Goal: Task Accomplishment & Management: Use online tool/utility

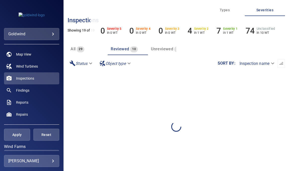
scroll to position [13, 0]
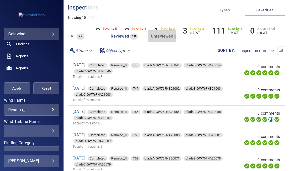
click at [161, 36] on span "Unreviewed" at bounding box center [162, 36] width 22 height 5
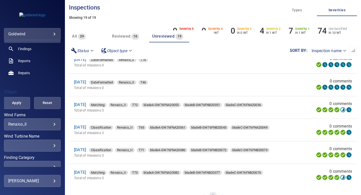
scroll to position [0, 0]
click at [127, 35] on span "Reviewed" at bounding box center [121, 36] width 18 height 5
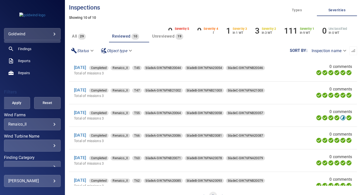
click at [164, 33] on div "Unreviewed 19" at bounding box center [167, 36] width 31 height 7
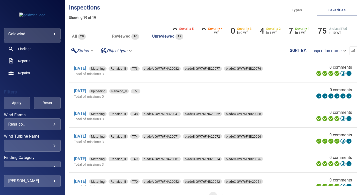
scroll to position [247, 0]
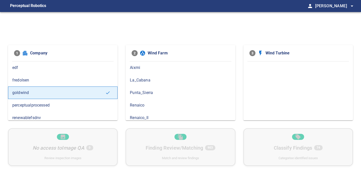
click at [160, 116] on span "Renaico_II" at bounding box center [180, 118] width 101 height 6
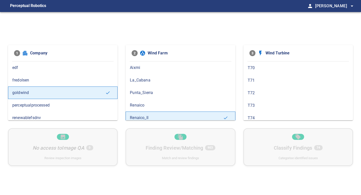
scroll to position [319, 0]
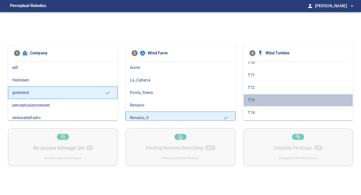
click at [270, 100] on span "T73" at bounding box center [298, 100] width 101 height 6
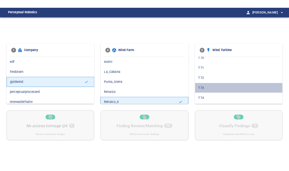
scroll to position [0, 0]
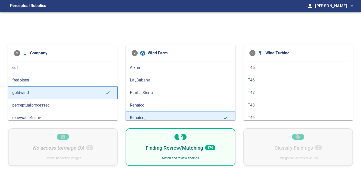
click at [223, 138] on div "Finding Review/Matching 174 Match and review findings" at bounding box center [181, 148] width 110 height 38
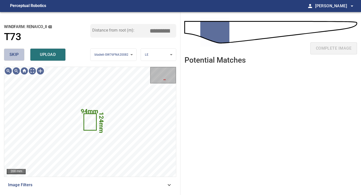
click at [19, 56] on button "skip" at bounding box center [14, 55] width 20 height 12
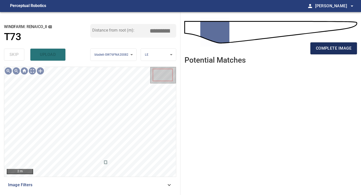
click at [324, 46] on span "complete image" at bounding box center [334, 48] width 36 height 7
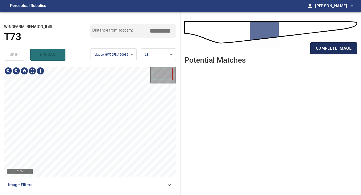
click at [315, 48] on button "complete image" at bounding box center [334, 48] width 47 height 12
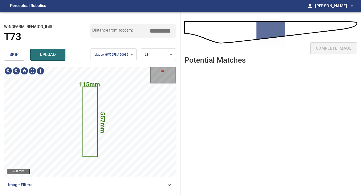
click at [17, 59] on button "skip" at bounding box center [14, 55] width 20 height 12
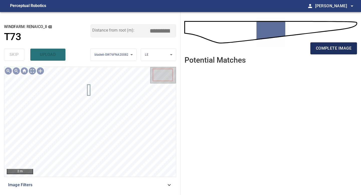
click at [331, 49] on span "complete image" at bounding box center [334, 48] width 36 height 7
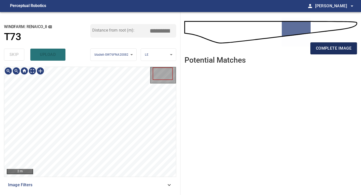
click at [338, 52] on button "complete image" at bounding box center [334, 48] width 47 height 12
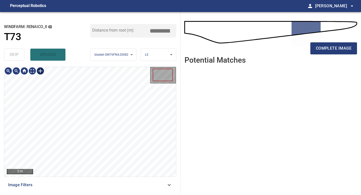
click at [39, 69] on div at bounding box center [40, 71] width 8 height 8
click at [96, 136] on div at bounding box center [90, 122] width 172 height 110
click at [90, 122] on div at bounding box center [89, 95] width 7 height 59
click at [92, 134] on div at bounding box center [90, 100] width 8 height 68
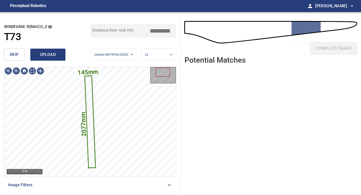
click at [51, 53] on span "upload" at bounding box center [48, 54] width 24 height 7
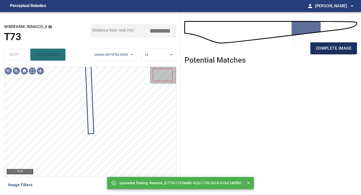
click at [320, 47] on span "complete image" at bounding box center [334, 48] width 36 height 7
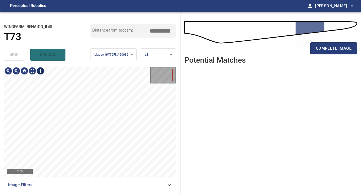
click at [41, 72] on div at bounding box center [40, 71] width 8 height 8
click at [102, 153] on div at bounding box center [90, 122] width 172 height 110
click at [90, 133] on div at bounding box center [89, 101] width 12 height 83
click at [96, 172] on div at bounding box center [90, 116] width 12 height 112
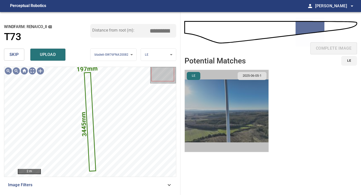
click at [236, 109] on img "button" at bounding box center [227, 111] width 84 height 82
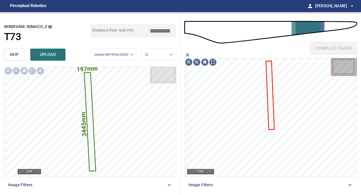
click at [271, 92] on icon at bounding box center [271, 95] width 8 height 68
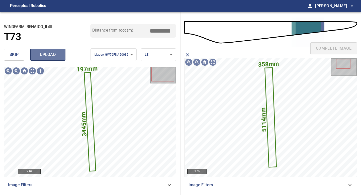
click at [52, 53] on span "upload" at bounding box center [48, 54] width 24 height 7
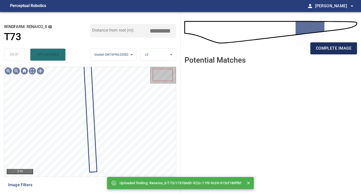
click at [331, 49] on span "complete image" at bounding box center [334, 48] width 36 height 7
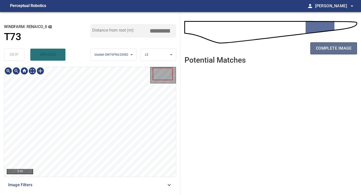
click at [331, 50] on span "complete image" at bounding box center [334, 48] width 36 height 7
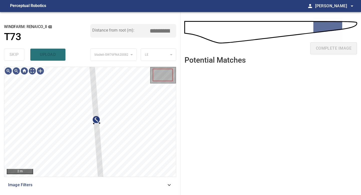
click at [92, 64] on div "**********" at bounding box center [90, 103] width 181 height 183
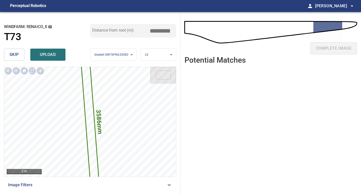
click at [161, 29] on input "*****" at bounding box center [161, 31] width 25 height 10
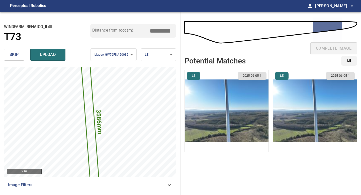
type input "*****"
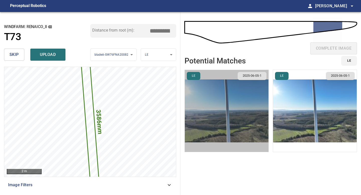
click at [245, 118] on img "button" at bounding box center [227, 111] width 84 height 82
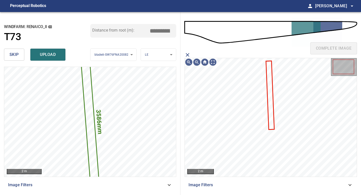
click at [271, 102] on icon at bounding box center [271, 95] width 8 height 68
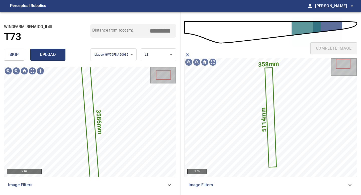
click at [48, 53] on span "upload" at bounding box center [48, 54] width 24 height 7
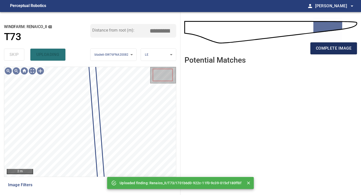
click at [324, 47] on span "complete image" at bounding box center [334, 48] width 36 height 7
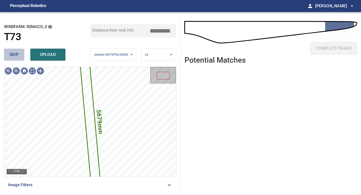
click at [7, 55] on button "skip" at bounding box center [14, 55] width 20 height 12
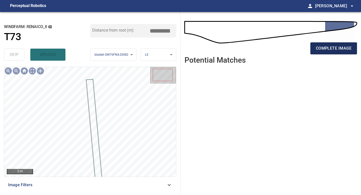
click at [323, 46] on span "complete image" at bounding box center [334, 48] width 36 height 7
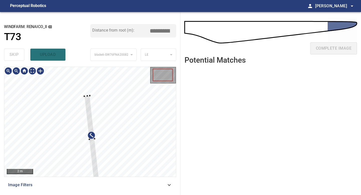
click at [87, 98] on div at bounding box center [92, 140] width 15 height 88
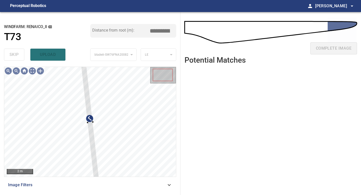
click at [80, 62] on div "**********" at bounding box center [90, 103] width 181 height 183
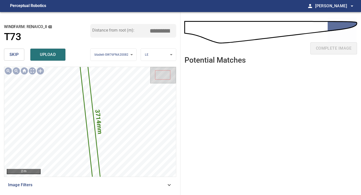
drag, startPoint x: 160, startPoint y: 31, endPoint x: 143, endPoint y: 31, distance: 16.3
click at [151, 31] on input "*****" at bounding box center [161, 31] width 25 height 10
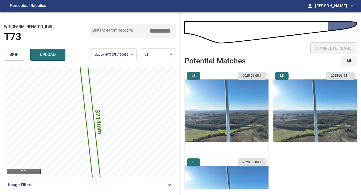
type input "*****"
click at [251, 98] on img "button" at bounding box center [227, 111] width 84 height 82
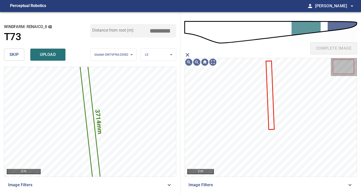
click at [268, 94] on icon at bounding box center [271, 95] width 8 height 68
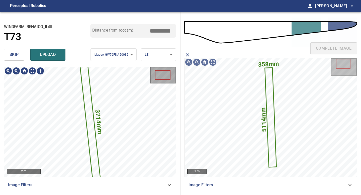
click at [55, 56] on span "upload" at bounding box center [48, 54] width 24 height 7
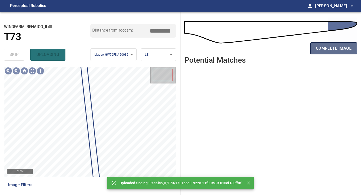
click at [327, 53] on button "complete image" at bounding box center [334, 48] width 47 height 12
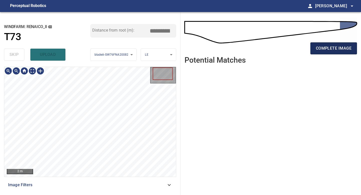
click at [330, 51] on span "complete image" at bounding box center [334, 48] width 36 height 7
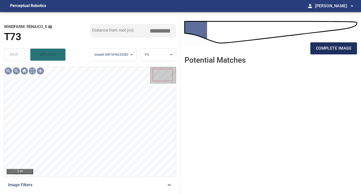
click at [329, 47] on span "complete image" at bounding box center [334, 48] width 36 height 7
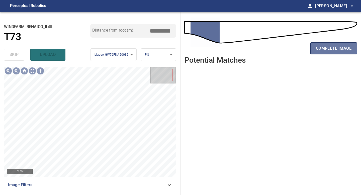
click at [329, 47] on span "complete image" at bounding box center [334, 48] width 36 height 7
click at [330, 47] on span "complete image" at bounding box center [334, 48] width 36 height 7
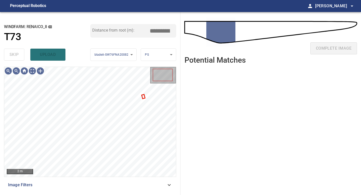
click at [330, 47] on div "complete image" at bounding box center [271, 50] width 173 height 20
click at [16, 53] on span "skip" at bounding box center [14, 54] width 9 height 7
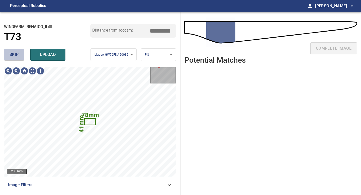
click at [20, 52] on button "skip" at bounding box center [14, 55] width 20 height 12
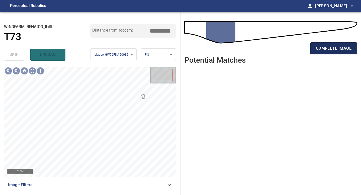
click at [334, 49] on span "complete image" at bounding box center [334, 48] width 36 height 7
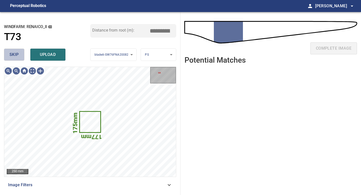
click at [16, 56] on span "skip" at bounding box center [14, 54] width 9 height 7
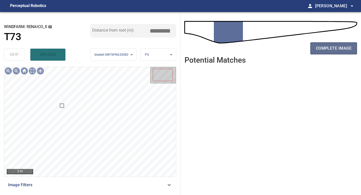
click at [324, 48] on span "complete image" at bounding box center [334, 48] width 36 height 7
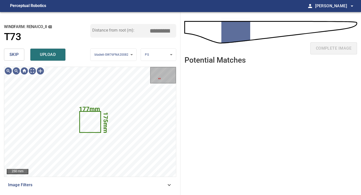
click at [12, 53] on span "skip" at bounding box center [14, 54] width 9 height 7
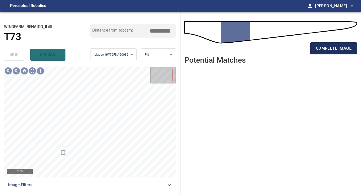
click at [329, 45] on span "complete image" at bounding box center [334, 48] width 36 height 7
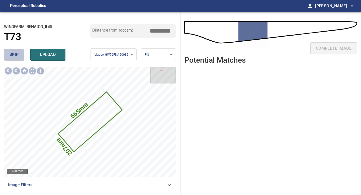
click at [17, 51] on span "skip" at bounding box center [14, 54] width 9 height 7
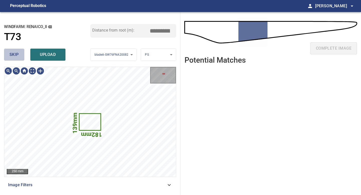
click at [17, 51] on span "skip" at bounding box center [14, 54] width 9 height 7
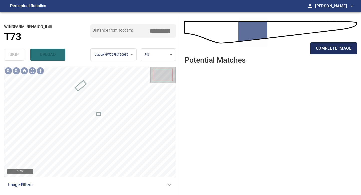
click at [324, 51] on span "complete image" at bounding box center [334, 48] width 36 height 7
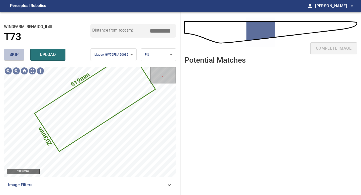
click at [21, 55] on button "skip" at bounding box center [14, 55] width 20 height 12
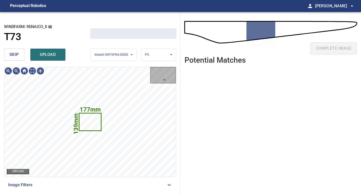
click at [21, 55] on button "skip" at bounding box center [14, 55] width 20 height 12
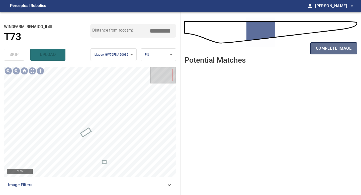
click at [326, 51] on span "complete image" at bounding box center [334, 48] width 36 height 7
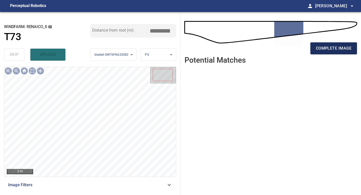
click at [333, 51] on span "complete image" at bounding box center [334, 48] width 36 height 7
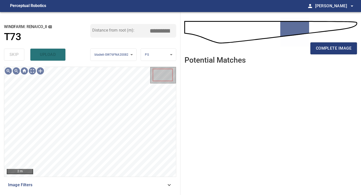
click at [333, 51] on span "complete image" at bounding box center [334, 48] width 36 height 7
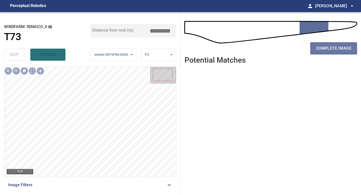
click at [333, 51] on span "complete image" at bounding box center [334, 48] width 36 height 7
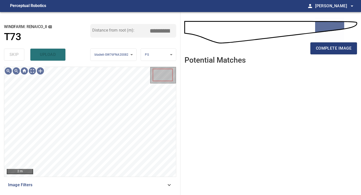
click at [333, 51] on span "complete image" at bounding box center [334, 48] width 36 height 7
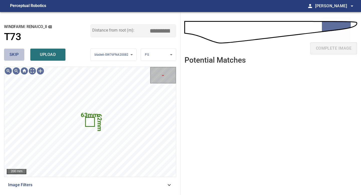
click at [18, 56] on span "skip" at bounding box center [14, 54] width 9 height 7
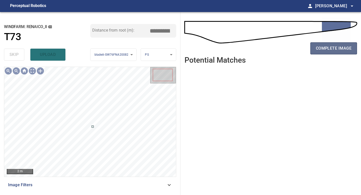
click at [336, 48] on span "complete image" at bounding box center [334, 48] width 36 height 7
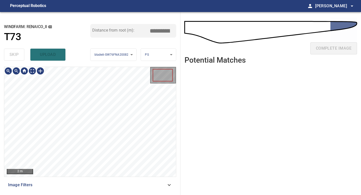
click at [102, 38] on div "**********" at bounding box center [90, 103] width 181 height 183
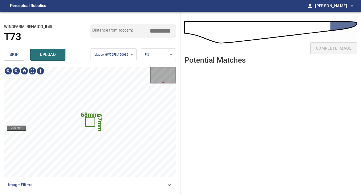
click at [20, 55] on button "skip" at bounding box center [14, 55] width 20 height 12
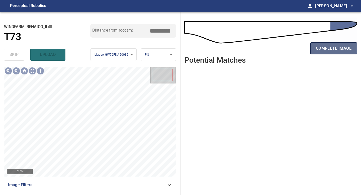
click at [317, 51] on span "complete image" at bounding box center [334, 48] width 36 height 7
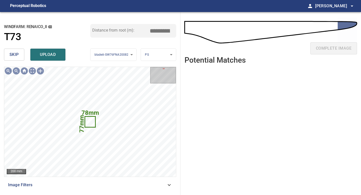
click at [19, 51] on button "skip" at bounding box center [14, 55] width 20 height 12
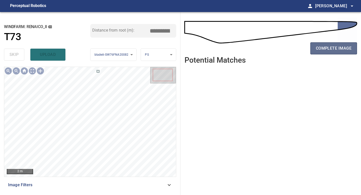
click at [328, 46] on span "complete image" at bounding box center [334, 48] width 36 height 7
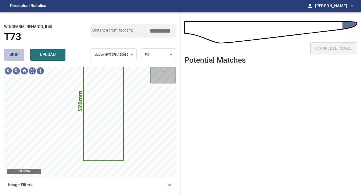
click at [20, 57] on button "skip" at bounding box center [14, 55] width 20 height 12
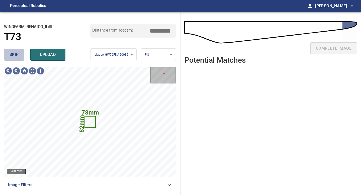
click at [20, 57] on button "skip" at bounding box center [14, 55] width 20 height 12
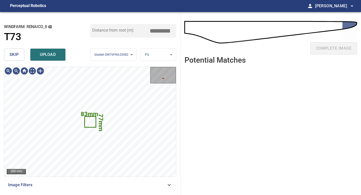
click at [20, 57] on button "skip" at bounding box center [14, 55] width 20 height 12
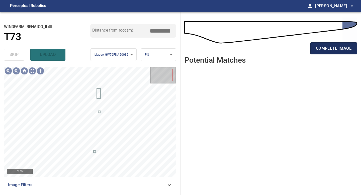
click at [325, 48] on span "complete image" at bounding box center [334, 48] width 36 height 7
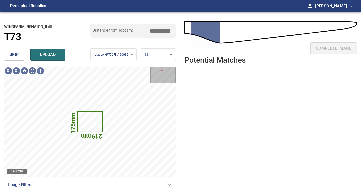
click at [25, 57] on div "skip upload" at bounding box center [47, 55] width 86 height 16
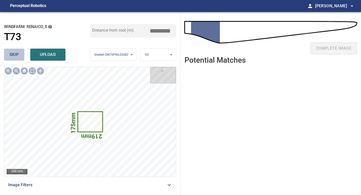
click at [20, 57] on button "skip" at bounding box center [14, 55] width 20 height 12
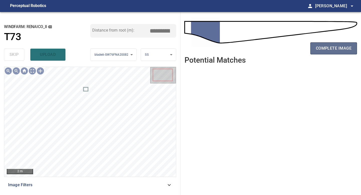
click at [320, 49] on span "complete image" at bounding box center [334, 48] width 36 height 7
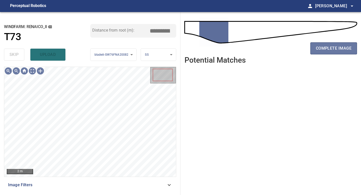
click at [320, 49] on span "complete image" at bounding box center [334, 48] width 36 height 7
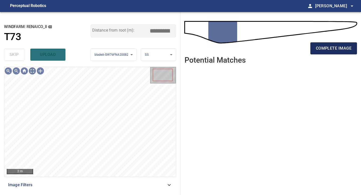
click at [321, 49] on span "complete image" at bounding box center [334, 48] width 36 height 7
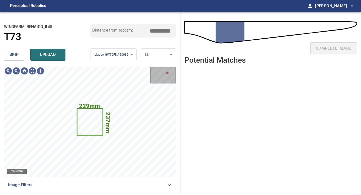
click at [21, 52] on button "skip" at bounding box center [14, 55] width 20 height 12
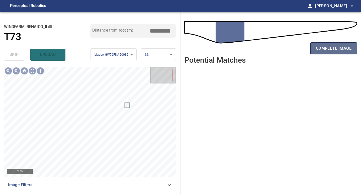
click at [331, 49] on span "complete image" at bounding box center [334, 48] width 36 height 7
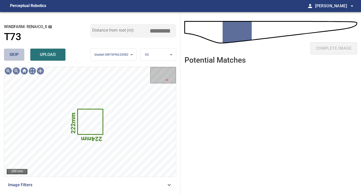
click at [15, 53] on span "skip" at bounding box center [14, 54] width 9 height 7
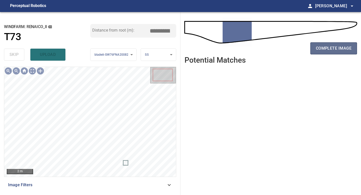
click at [321, 44] on button "complete image" at bounding box center [334, 48] width 47 height 12
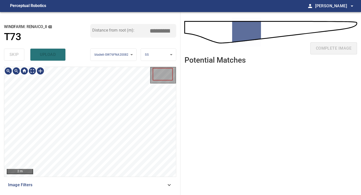
click at [101, 195] on div "**********" at bounding box center [90, 103] width 181 height 183
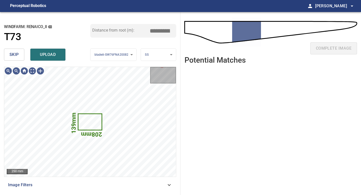
click at [20, 55] on button "skip" at bounding box center [14, 55] width 20 height 12
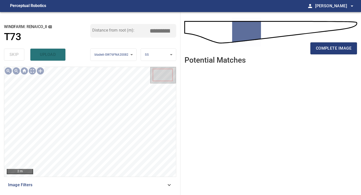
click at [317, 55] on div "complete image" at bounding box center [271, 50] width 173 height 20
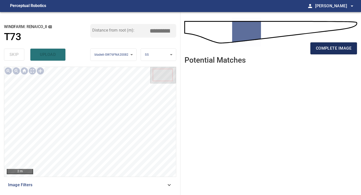
click at [317, 48] on span "complete image" at bounding box center [334, 48] width 36 height 7
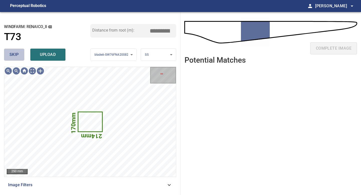
click at [23, 54] on button "skip" at bounding box center [14, 55] width 20 height 12
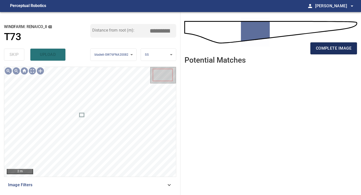
click at [323, 49] on span "complete image" at bounding box center [334, 48] width 36 height 7
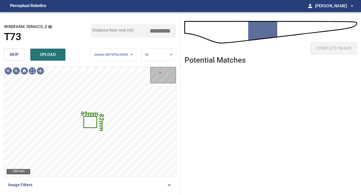
click at [19, 57] on button "skip" at bounding box center [14, 55] width 20 height 12
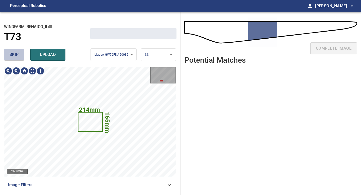
click at [19, 57] on button "skip" at bounding box center [14, 55] width 20 height 12
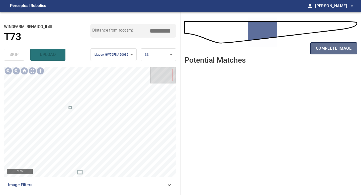
click at [311, 47] on button "complete image" at bounding box center [334, 48] width 47 height 12
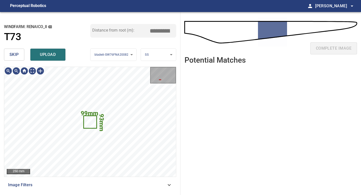
click at [23, 57] on button "skip" at bounding box center [14, 55] width 20 height 12
click at [18, 57] on span "skip" at bounding box center [14, 54] width 9 height 7
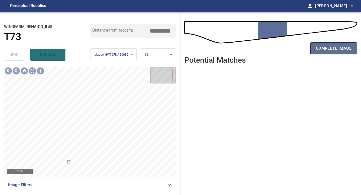
click at [324, 51] on span "complete image" at bounding box center [334, 48] width 36 height 7
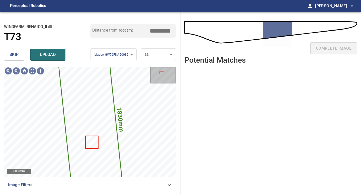
click at [10, 56] on span "skip" at bounding box center [14, 54] width 9 height 7
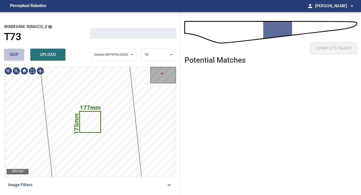
click at [10, 56] on span "skip" at bounding box center [14, 54] width 9 height 7
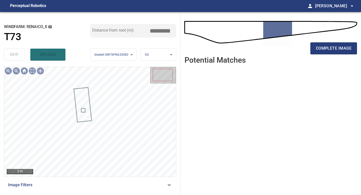
click at [317, 55] on div "complete image" at bounding box center [271, 50] width 173 height 20
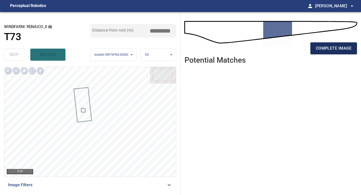
click at [317, 50] on span "complete image" at bounding box center [334, 48] width 36 height 7
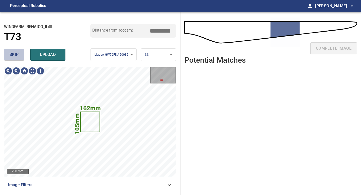
click at [17, 53] on span "skip" at bounding box center [14, 54] width 9 height 7
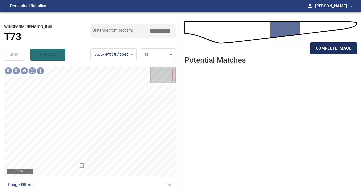
click at [319, 48] on span "complete image" at bounding box center [334, 48] width 36 height 7
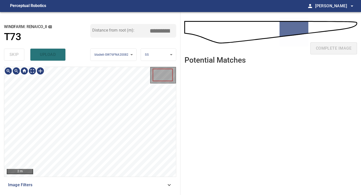
click at [102, 187] on div "2 m Image Filters" at bounding box center [90, 129] width 172 height 124
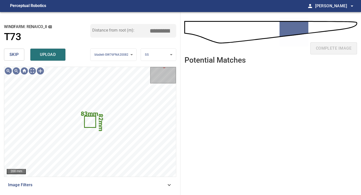
click at [21, 53] on button "skip" at bounding box center [14, 55] width 20 height 12
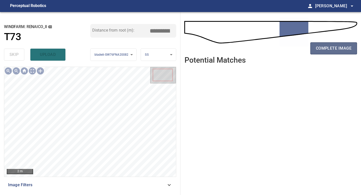
click at [332, 42] on button "complete image" at bounding box center [334, 48] width 47 height 12
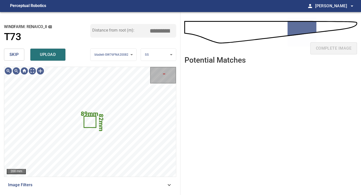
click at [21, 53] on button "skip" at bounding box center [14, 55] width 20 height 12
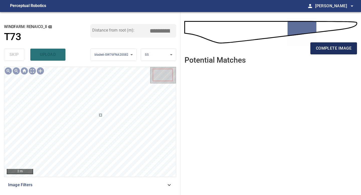
click at [328, 49] on span "complete image" at bounding box center [334, 48] width 36 height 7
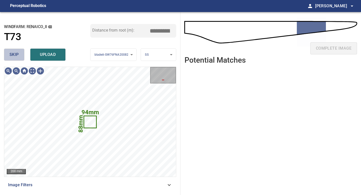
click at [21, 53] on button "skip" at bounding box center [14, 55] width 20 height 12
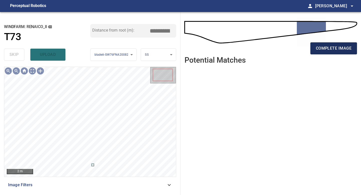
click at [328, 45] on span "complete image" at bounding box center [334, 48] width 36 height 7
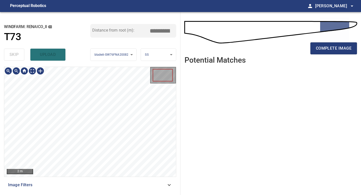
click at [90, 21] on div "**********" at bounding box center [90, 103] width 181 height 183
click at [77, 195] on div "**********" at bounding box center [90, 103] width 181 height 183
click at [325, 44] on button "complete image" at bounding box center [334, 48] width 47 height 12
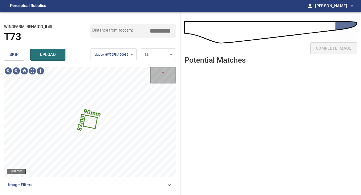
click at [21, 56] on button "skip" at bounding box center [14, 55] width 20 height 12
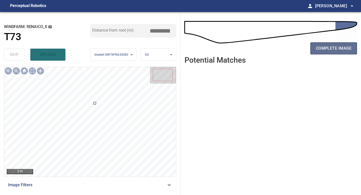
click at [324, 47] on span "complete image" at bounding box center [334, 48] width 36 height 7
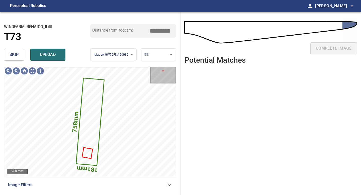
click at [17, 48] on div "skip upload" at bounding box center [47, 55] width 86 height 16
click at [17, 53] on span "skip" at bounding box center [14, 54] width 9 height 7
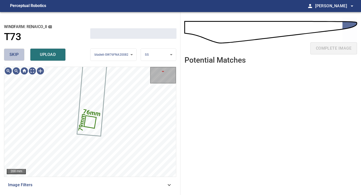
click at [17, 53] on span "skip" at bounding box center [14, 54] width 9 height 7
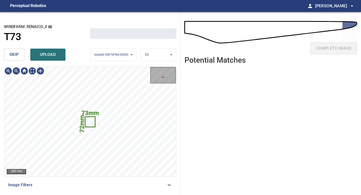
click at [17, 53] on span "skip" at bounding box center [14, 54] width 9 height 7
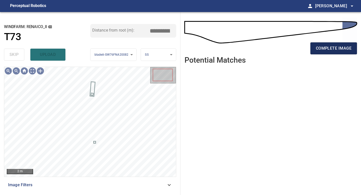
click at [336, 48] on span "complete image" at bounding box center [334, 48] width 36 height 7
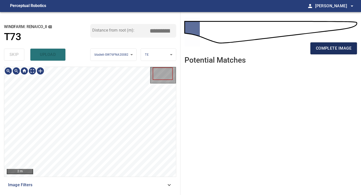
click at [329, 43] on button "complete image" at bounding box center [334, 48] width 47 height 12
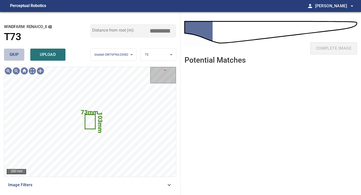
click at [20, 56] on button "skip" at bounding box center [14, 55] width 20 height 12
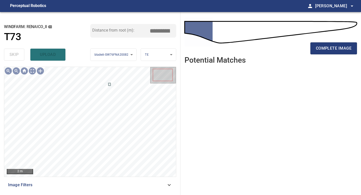
click at [341, 55] on div "complete image" at bounding box center [271, 50] width 173 height 20
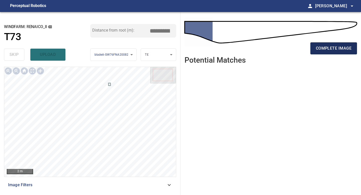
click at [334, 48] on span "complete image" at bounding box center [334, 48] width 36 height 7
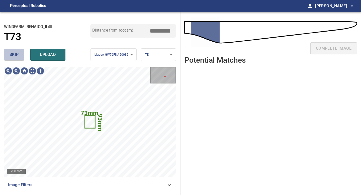
click at [23, 56] on button "skip" at bounding box center [14, 55] width 20 height 12
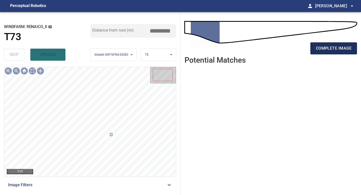
click at [313, 51] on button "complete image" at bounding box center [334, 48] width 47 height 12
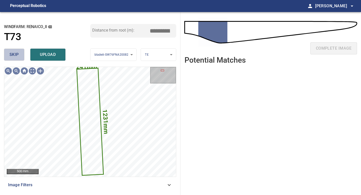
click at [18, 49] on button "skip" at bounding box center [14, 55] width 20 height 12
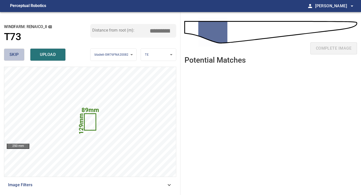
click at [13, 53] on span "skip" at bounding box center [14, 54] width 9 height 7
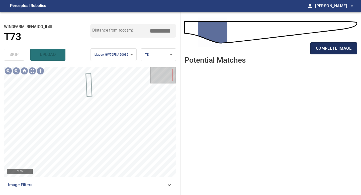
click at [320, 47] on span "complete image" at bounding box center [334, 48] width 36 height 7
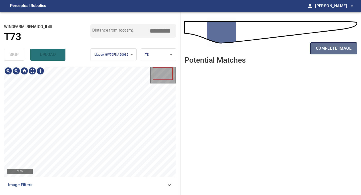
click at [324, 50] on span "complete image" at bounding box center [334, 48] width 36 height 7
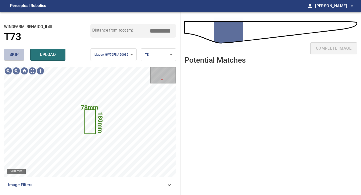
click at [16, 54] on span "skip" at bounding box center [14, 54] width 9 height 7
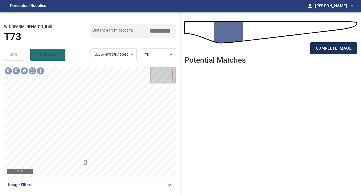
click at [326, 47] on span "complete image" at bounding box center [334, 48] width 36 height 7
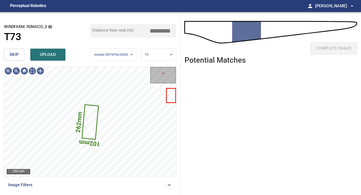
click at [21, 56] on button "skip" at bounding box center [14, 55] width 20 height 12
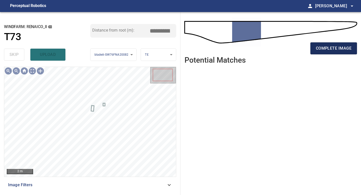
click at [315, 52] on button "complete image" at bounding box center [334, 48] width 47 height 12
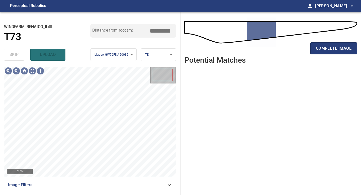
click at [315, 52] on button "complete image" at bounding box center [334, 48] width 47 height 12
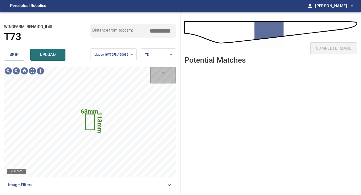
click at [18, 58] on button "skip" at bounding box center [14, 55] width 20 height 12
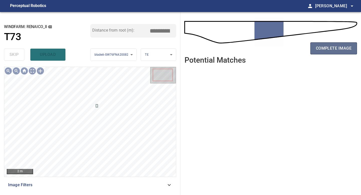
click at [324, 50] on span "complete image" at bounding box center [334, 48] width 36 height 7
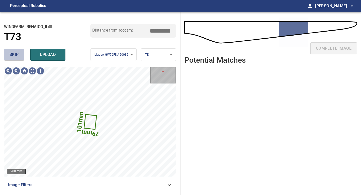
click at [21, 56] on button "skip" at bounding box center [14, 55] width 20 height 12
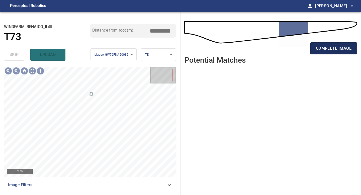
click at [322, 51] on span "complete image" at bounding box center [334, 48] width 36 height 7
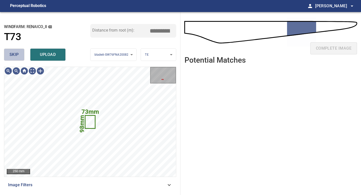
click at [18, 53] on span "skip" at bounding box center [14, 54] width 9 height 7
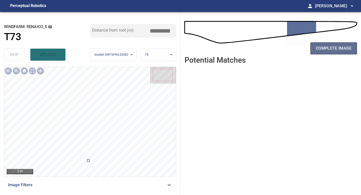
click at [321, 52] on button "complete image" at bounding box center [334, 48] width 47 height 12
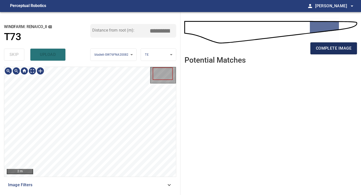
click at [325, 52] on button "complete image" at bounding box center [334, 48] width 47 height 12
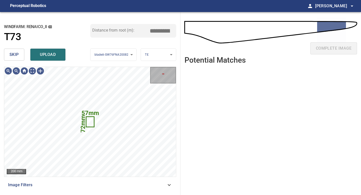
click at [22, 52] on button "skip" at bounding box center [14, 55] width 20 height 12
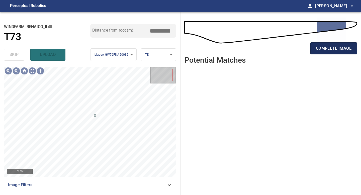
click at [331, 49] on span "complete image" at bounding box center [334, 48] width 36 height 7
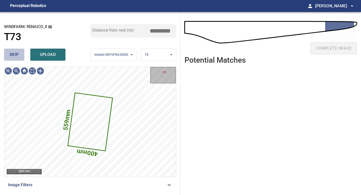
click at [16, 54] on span "skip" at bounding box center [14, 54] width 9 height 7
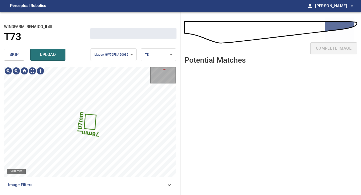
click at [16, 54] on span "skip" at bounding box center [14, 54] width 9 height 7
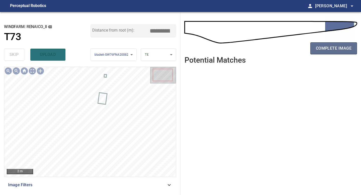
click at [314, 48] on button "complete image" at bounding box center [334, 48] width 47 height 12
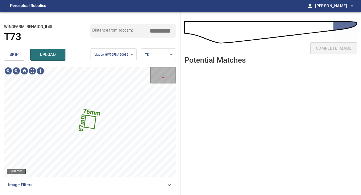
click at [15, 54] on span "skip" at bounding box center [14, 54] width 9 height 7
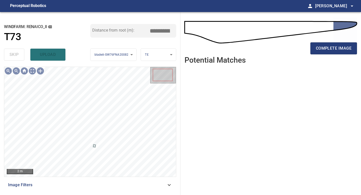
click at [324, 56] on div "complete image" at bounding box center [271, 50] width 173 height 20
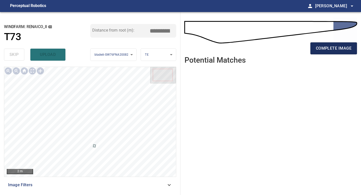
click at [318, 46] on span "complete image" at bounding box center [334, 48] width 36 height 7
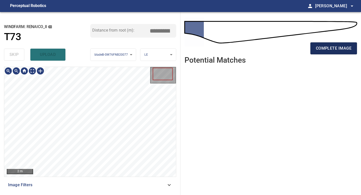
click at [329, 48] on span "complete image" at bounding box center [334, 48] width 36 height 7
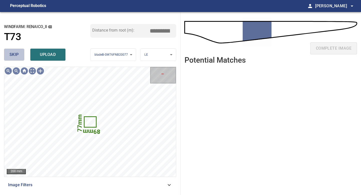
click at [18, 51] on span "skip" at bounding box center [14, 54] width 9 height 7
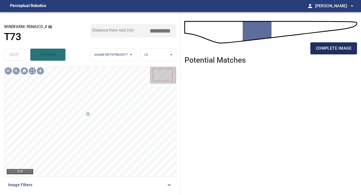
click at [317, 45] on span "complete image" at bounding box center [334, 48] width 36 height 7
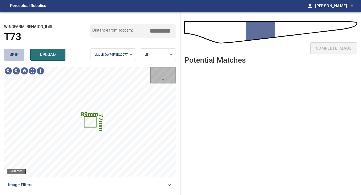
click at [22, 53] on button "skip" at bounding box center [14, 55] width 20 height 12
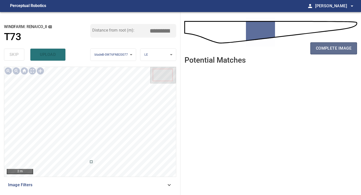
click at [289, 48] on span "complete image" at bounding box center [334, 48] width 36 height 7
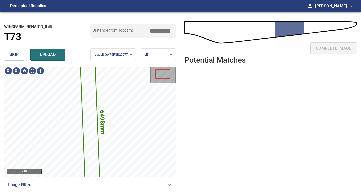
click at [22, 56] on button "skip" at bounding box center [14, 55] width 20 height 12
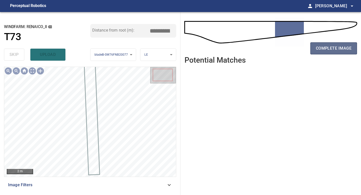
click at [289, 47] on span "complete image" at bounding box center [334, 48] width 36 height 7
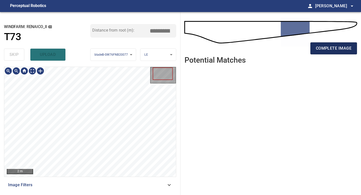
click at [289, 48] on span "complete image" at bounding box center [334, 48] width 36 height 7
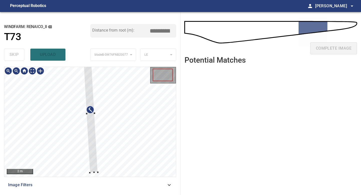
click at [92, 140] on div at bounding box center [90, 113] width 15 height 118
click at [94, 159] on div at bounding box center [90, 107] width 14 height 107
click at [92, 154] on div at bounding box center [91, 116] width 14 height 107
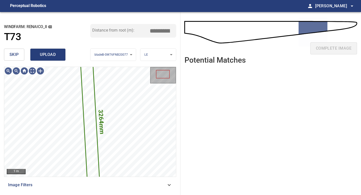
click at [42, 49] on button "upload" at bounding box center [47, 55] width 35 height 12
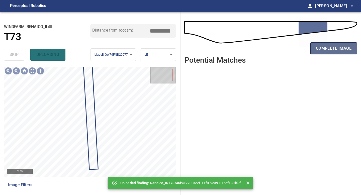
click at [289, 48] on span "complete image" at bounding box center [334, 48] width 36 height 7
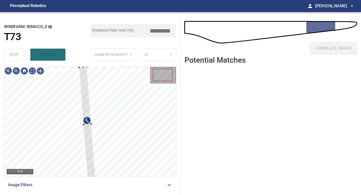
click at [85, 65] on div "**********" at bounding box center [90, 103] width 181 height 183
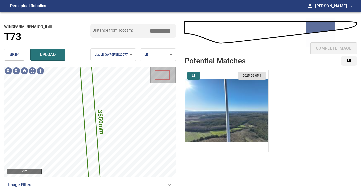
click at [226, 104] on img "button" at bounding box center [227, 111] width 84 height 82
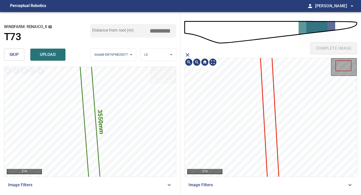
click at [269, 95] on icon at bounding box center [270, 117] width 19 height 142
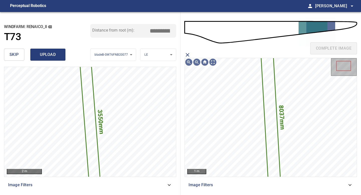
click at [53, 54] on span "upload" at bounding box center [48, 54] width 24 height 7
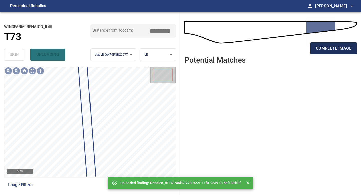
click at [289, 48] on span "complete image" at bounding box center [334, 48] width 36 height 7
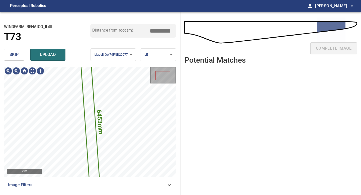
click at [6, 55] on button "skip" at bounding box center [14, 55] width 20 height 12
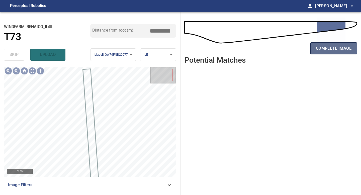
click at [289, 50] on button "complete image" at bounding box center [334, 48] width 47 height 12
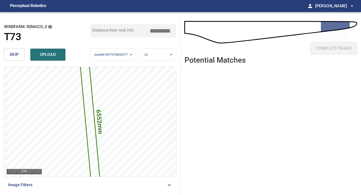
drag, startPoint x: 162, startPoint y: 30, endPoint x: 159, endPoint y: 30, distance: 3.0
click at [159, 30] on input "*****" at bounding box center [161, 31] width 25 height 10
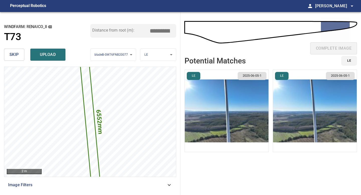
type input "*****"
click at [246, 107] on img "button" at bounding box center [227, 111] width 84 height 82
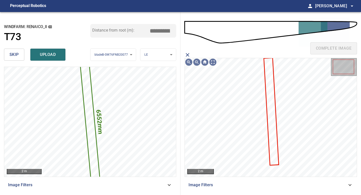
click at [269, 91] on icon at bounding box center [272, 111] width 14 height 107
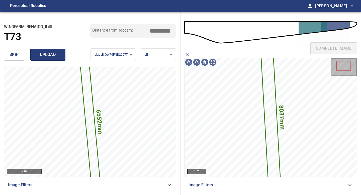
click at [51, 55] on span "upload" at bounding box center [48, 54] width 24 height 7
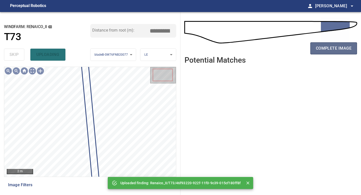
click at [289, 52] on button "complete image" at bounding box center [334, 48] width 47 height 12
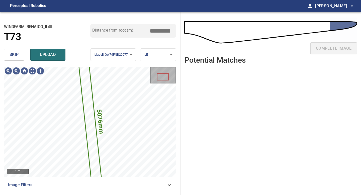
click at [11, 50] on button "skip" at bounding box center [14, 55] width 20 height 12
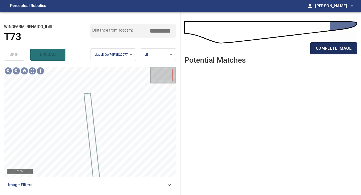
click at [289, 52] on button "complete image" at bounding box center [334, 48] width 47 height 12
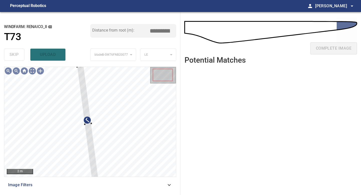
click at [77, 65] on div "**********" at bounding box center [90, 103] width 181 height 183
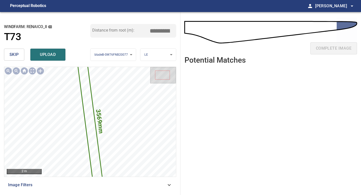
drag, startPoint x: 161, startPoint y: 31, endPoint x: 149, endPoint y: 31, distance: 12.0
click at [151, 31] on input "*****" at bounding box center [161, 31] width 25 height 10
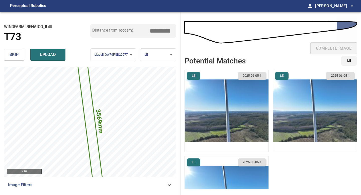
type input "*****"
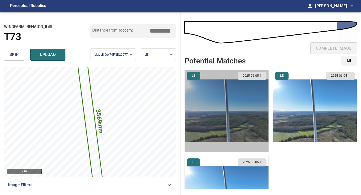
click at [231, 121] on img "button" at bounding box center [227, 111] width 84 height 82
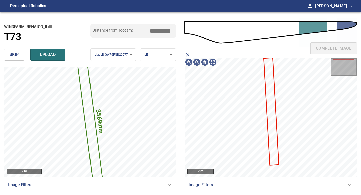
click at [269, 95] on icon at bounding box center [272, 111] width 14 height 107
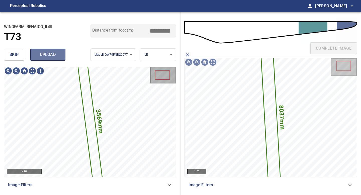
click at [45, 58] on span "upload" at bounding box center [48, 54] width 24 height 7
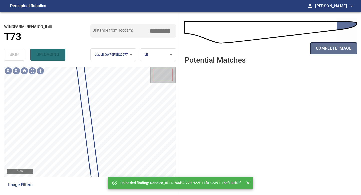
click at [289, 51] on span "complete image" at bounding box center [334, 48] width 36 height 7
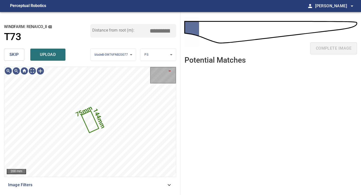
click at [12, 55] on span "skip" at bounding box center [14, 54] width 9 height 7
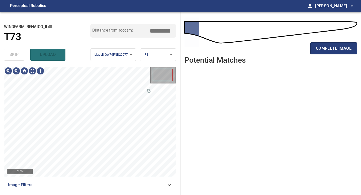
click at [12, 55] on div "skip upload" at bounding box center [47, 55] width 86 height 16
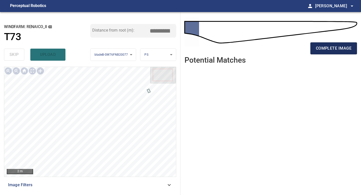
click at [289, 48] on span "complete image" at bounding box center [334, 48] width 36 height 7
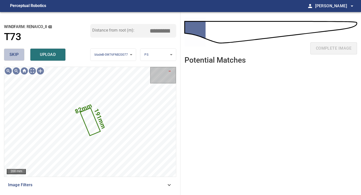
click at [23, 52] on button "skip" at bounding box center [14, 55] width 20 height 12
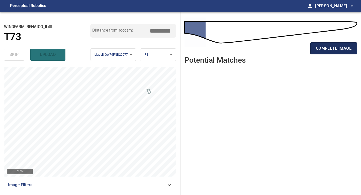
click at [289, 48] on span "complete image" at bounding box center [334, 48] width 36 height 7
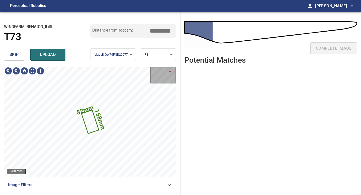
click at [16, 50] on button "skip" at bounding box center [14, 55] width 20 height 12
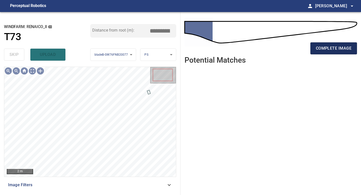
click at [289, 49] on span "complete image" at bounding box center [334, 48] width 36 height 7
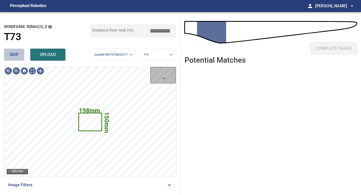
click at [23, 54] on button "skip" at bounding box center [14, 55] width 20 height 12
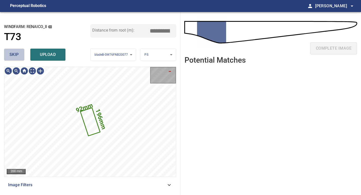
click at [23, 54] on button "skip" at bounding box center [14, 55] width 20 height 12
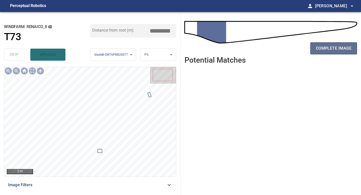
click at [289, 54] on button "complete image" at bounding box center [334, 48] width 47 height 12
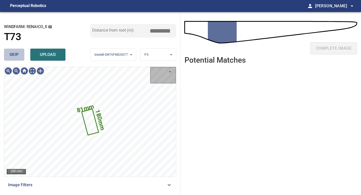
click at [23, 56] on button "skip" at bounding box center [14, 55] width 20 height 12
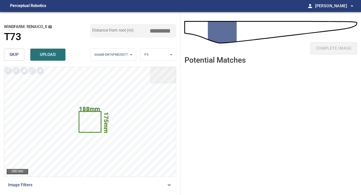
click at [21, 55] on button "skip" at bounding box center [14, 55] width 20 height 12
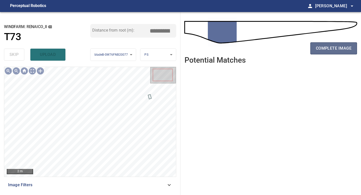
click at [289, 48] on span "complete image" at bounding box center [334, 48] width 36 height 7
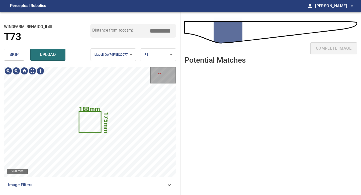
click at [11, 47] on div "skip upload" at bounding box center [47, 55] width 86 height 16
click at [12, 51] on span "skip" at bounding box center [14, 54] width 9 height 7
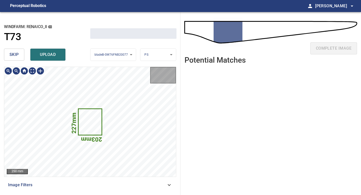
click at [12, 51] on span "skip" at bounding box center [14, 54] width 9 height 7
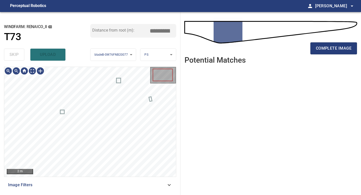
type input "*****"
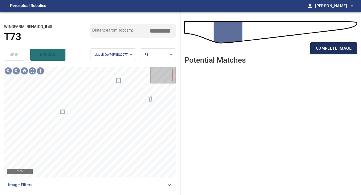
click at [289, 46] on span "complete image" at bounding box center [334, 48] width 36 height 7
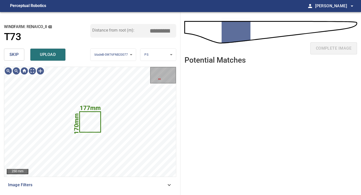
click at [21, 56] on button "skip" at bounding box center [14, 55] width 20 height 12
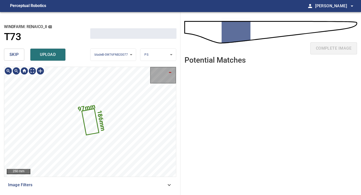
click at [21, 56] on button "skip" at bounding box center [14, 55] width 20 height 12
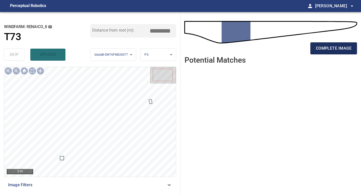
click at [289, 47] on span "complete image" at bounding box center [334, 48] width 36 height 7
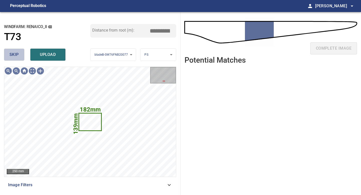
click at [18, 55] on span "skip" at bounding box center [14, 54] width 9 height 7
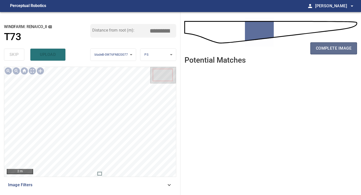
click at [289, 43] on button "complete image" at bounding box center [334, 48] width 47 height 12
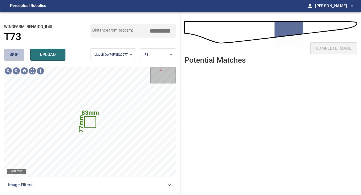
click at [16, 57] on span "skip" at bounding box center [14, 54] width 9 height 7
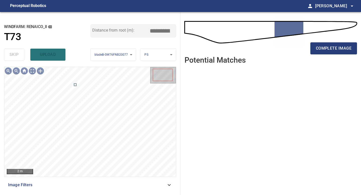
click at [289, 55] on div "complete image" at bounding box center [271, 50] width 173 height 20
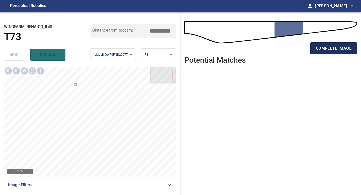
click at [289, 51] on span "complete image" at bounding box center [334, 48] width 36 height 7
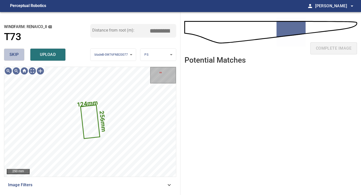
click at [19, 56] on button "skip" at bounding box center [14, 55] width 20 height 12
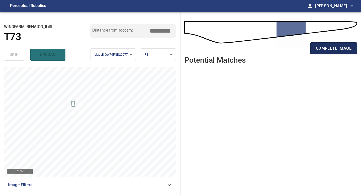
click at [289, 49] on span "complete image" at bounding box center [334, 48] width 36 height 7
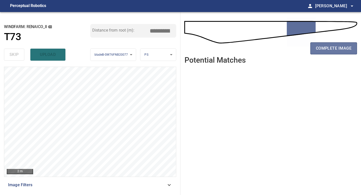
click at [289, 49] on span "complete image" at bounding box center [334, 48] width 36 height 7
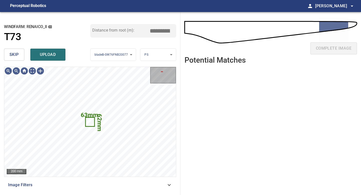
click at [10, 59] on button "skip" at bounding box center [14, 55] width 20 height 12
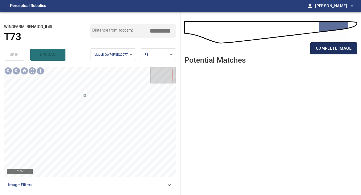
click at [289, 51] on span "complete image" at bounding box center [334, 48] width 36 height 7
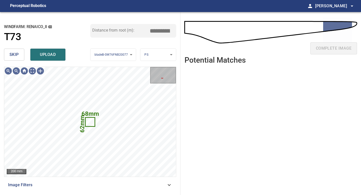
click at [16, 55] on span "skip" at bounding box center [14, 54] width 9 height 7
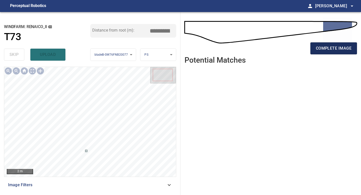
click at [289, 50] on span "complete image" at bounding box center [334, 48] width 36 height 7
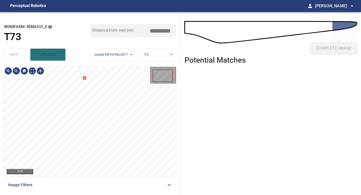
click at [94, 60] on div "**********" at bounding box center [90, 103] width 181 height 183
click at [88, 51] on div "**********" at bounding box center [90, 103] width 181 height 183
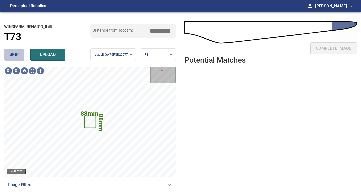
click at [21, 55] on button "skip" at bounding box center [14, 55] width 20 height 12
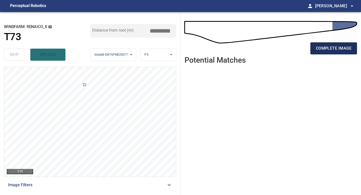
click at [289, 49] on span "complete image" at bounding box center [334, 48] width 36 height 7
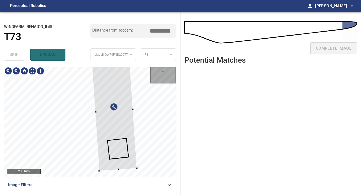
click at [116, 151] on div at bounding box center [114, 111] width 46 height 120
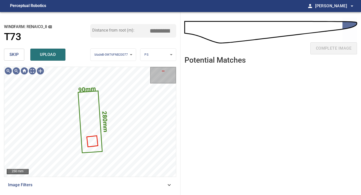
click at [20, 55] on button "skip" at bounding box center [14, 55] width 20 height 12
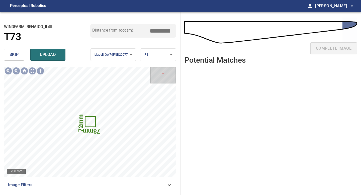
click at [20, 55] on button "skip" at bounding box center [14, 55] width 20 height 12
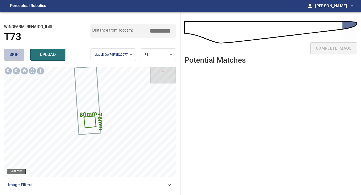
click at [20, 55] on button "skip" at bounding box center [14, 55] width 20 height 12
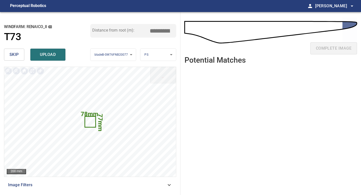
click at [20, 54] on button "skip" at bounding box center [14, 55] width 20 height 12
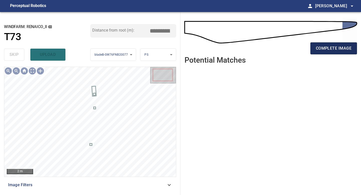
click at [289, 49] on span "complete image" at bounding box center [334, 48] width 36 height 7
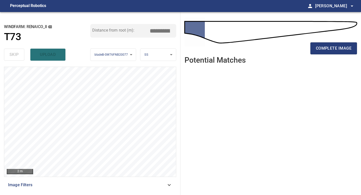
click at [275, 87] on ul at bounding box center [271, 127] width 173 height 119
click at [289, 46] on span "complete image" at bounding box center [334, 48] width 36 height 7
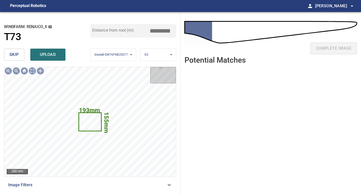
click at [13, 51] on button "skip" at bounding box center [14, 55] width 20 height 12
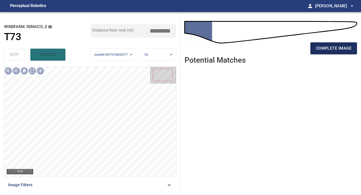
click at [289, 49] on span "complete image" at bounding box center [334, 48] width 36 height 7
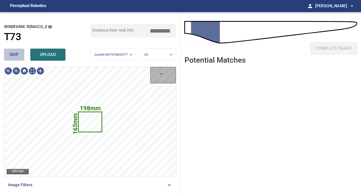
click at [17, 55] on span "skip" at bounding box center [14, 54] width 9 height 7
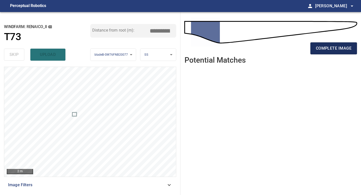
click at [289, 50] on span "complete image" at bounding box center [334, 48] width 36 height 7
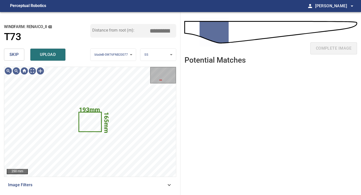
click at [15, 52] on span "skip" at bounding box center [14, 54] width 9 height 7
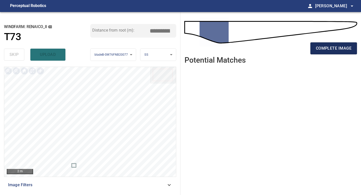
click at [289, 46] on span "complete image" at bounding box center [334, 48] width 36 height 7
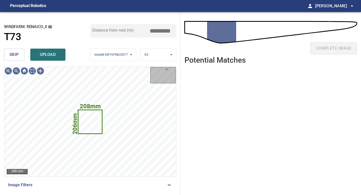
click at [19, 57] on button "skip" at bounding box center [14, 55] width 20 height 12
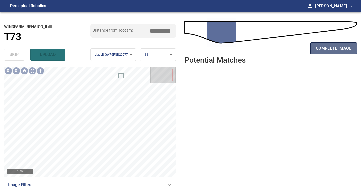
click at [289, 51] on span "complete image" at bounding box center [334, 48] width 36 height 7
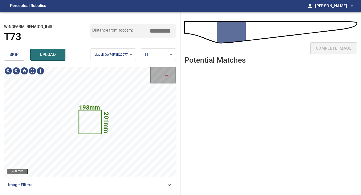
click at [20, 56] on button "skip" at bounding box center [14, 55] width 20 height 12
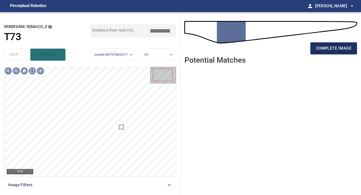
click at [289, 48] on span "complete image" at bounding box center [334, 48] width 36 height 7
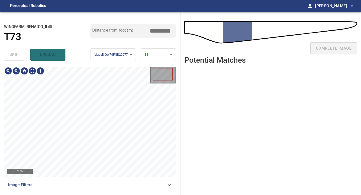
click at [126, 60] on div "**********" at bounding box center [90, 103] width 181 height 183
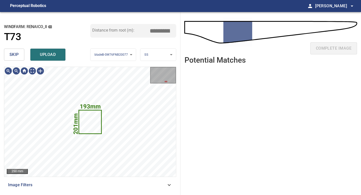
click at [19, 53] on button "skip" at bounding box center [14, 55] width 20 height 12
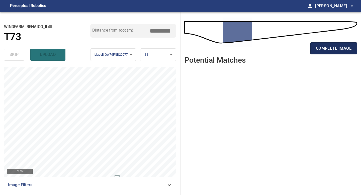
click at [289, 47] on span "complete image" at bounding box center [334, 48] width 36 height 7
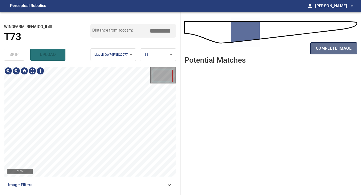
click at [289, 46] on span "complete image" at bounding box center [334, 48] width 36 height 7
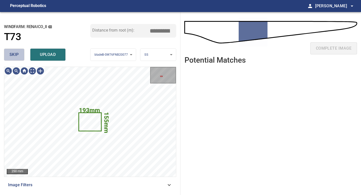
click at [20, 56] on button "skip" at bounding box center [14, 55] width 20 height 12
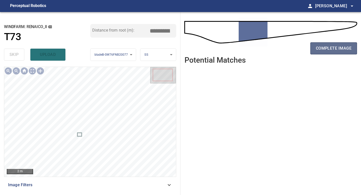
click at [289, 47] on span "complete image" at bounding box center [334, 48] width 36 height 7
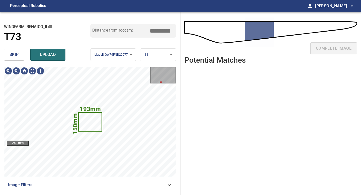
click at [15, 54] on span "skip" at bounding box center [14, 54] width 9 height 7
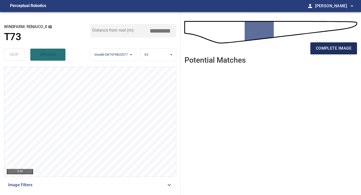
click at [289, 49] on span "complete image" at bounding box center [334, 48] width 36 height 7
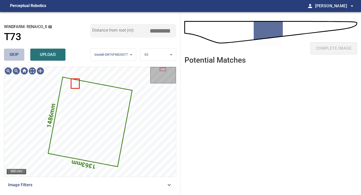
click at [14, 56] on span "skip" at bounding box center [14, 54] width 9 height 7
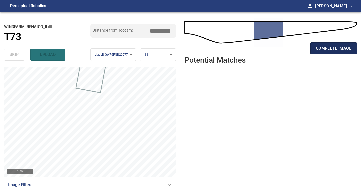
click at [289, 47] on span "complete image" at bounding box center [334, 48] width 36 height 7
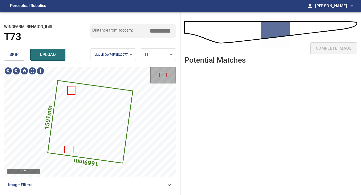
click at [23, 52] on button "skip" at bounding box center [14, 55] width 20 height 12
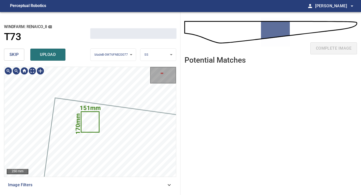
click at [23, 52] on button "skip" at bounding box center [14, 55] width 20 height 12
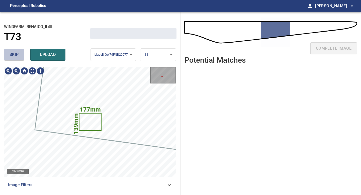
click at [23, 52] on button "skip" at bounding box center [14, 55] width 20 height 12
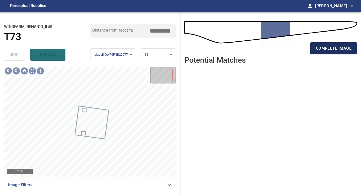
click at [289, 46] on span "complete image" at bounding box center [334, 48] width 36 height 7
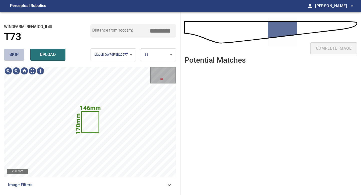
click at [17, 60] on button "skip" at bounding box center [14, 55] width 20 height 12
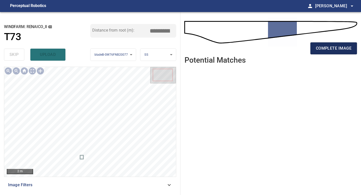
click at [289, 49] on span "complete image" at bounding box center [334, 48] width 36 height 7
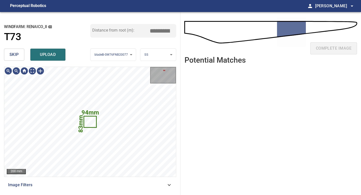
click at [12, 57] on span "skip" at bounding box center [14, 54] width 9 height 7
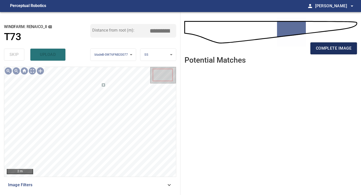
click at [289, 47] on span "complete image" at bounding box center [334, 48] width 36 height 7
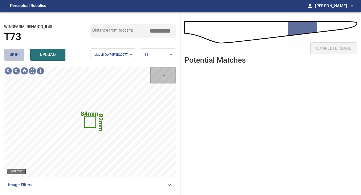
click at [16, 53] on span "skip" at bounding box center [14, 54] width 9 height 7
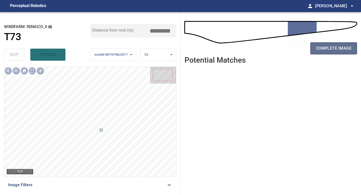
click at [289, 54] on button "complete image" at bounding box center [334, 48] width 47 height 12
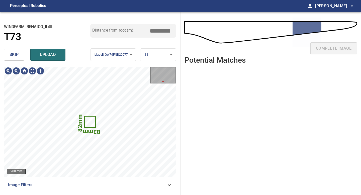
click at [23, 57] on button "skip" at bounding box center [14, 55] width 20 height 12
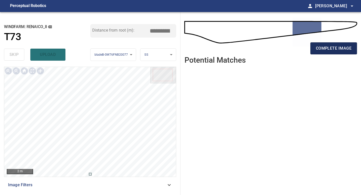
click at [289, 44] on button "complete image" at bounding box center [334, 48] width 47 height 12
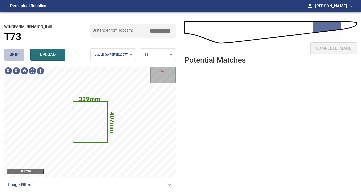
click at [10, 56] on span "skip" at bounding box center [14, 54] width 9 height 7
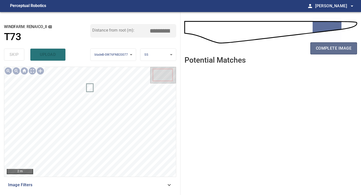
click at [289, 48] on span "complete image" at bounding box center [334, 48] width 36 height 7
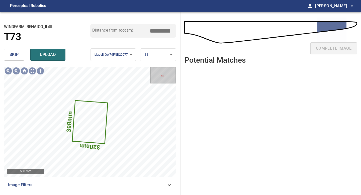
click at [19, 57] on button "skip" at bounding box center [14, 55] width 20 height 12
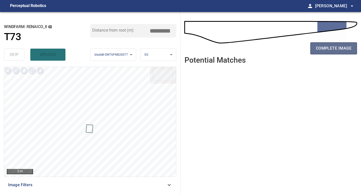
click at [289, 46] on span "complete image" at bounding box center [334, 48] width 36 height 7
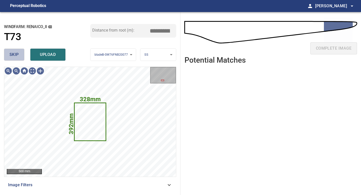
click at [10, 55] on span "skip" at bounding box center [14, 54] width 9 height 7
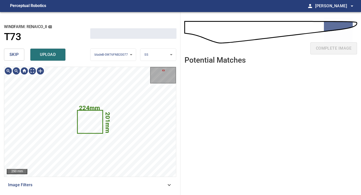
click at [10, 55] on span "skip" at bounding box center [14, 54] width 9 height 7
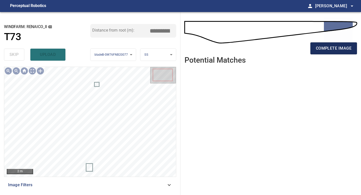
click at [289, 49] on span "complete image" at bounding box center [334, 48] width 36 height 7
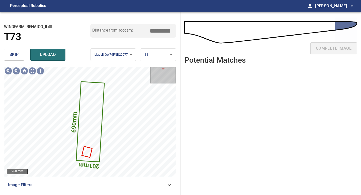
click at [20, 55] on button "skip" at bounding box center [14, 55] width 20 height 12
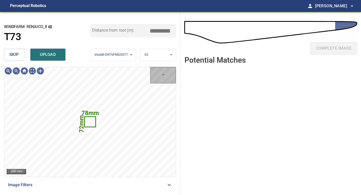
click at [20, 55] on button "skip" at bounding box center [14, 55] width 20 height 12
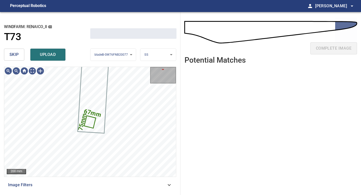
click at [20, 55] on button "skip" at bounding box center [14, 55] width 20 height 12
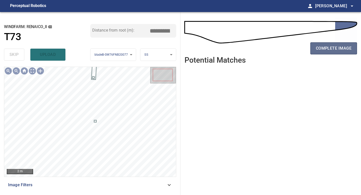
click at [289, 48] on span "complete image" at bounding box center [334, 48] width 36 height 7
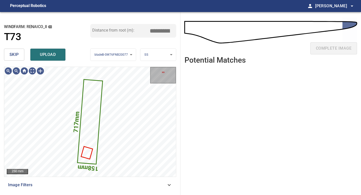
click at [22, 56] on button "skip" at bounding box center [14, 55] width 20 height 12
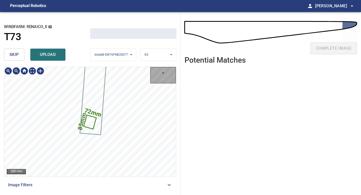
click at [22, 56] on button "skip" at bounding box center [14, 55] width 20 height 12
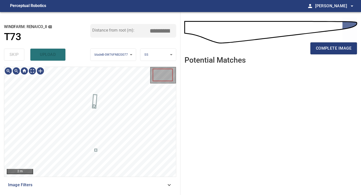
click at [22, 56] on div "skip upload" at bounding box center [47, 55] width 86 height 16
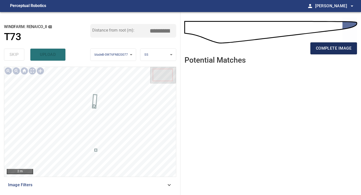
click at [289, 50] on span "complete image" at bounding box center [334, 48] width 36 height 7
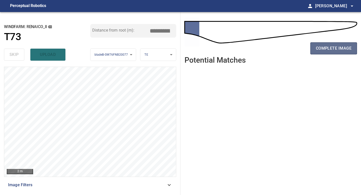
click at [321, 48] on span "complete image" at bounding box center [334, 48] width 36 height 7
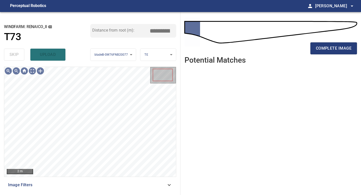
click at [321, 48] on span "complete image" at bounding box center [334, 48] width 36 height 7
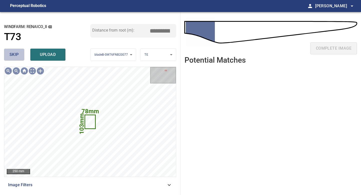
click at [15, 57] on span "skip" at bounding box center [14, 54] width 9 height 7
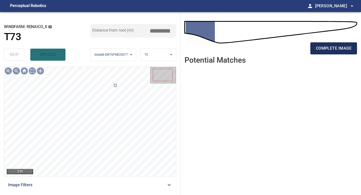
click at [333, 49] on span "complete image" at bounding box center [334, 48] width 36 height 7
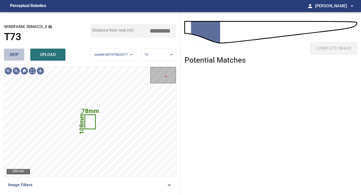
click at [18, 56] on span "skip" at bounding box center [14, 54] width 9 height 7
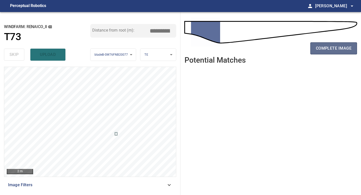
click at [338, 48] on span "complete image" at bounding box center [334, 48] width 36 height 7
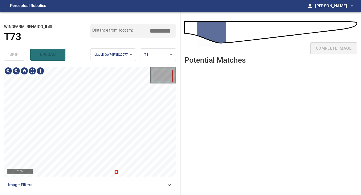
click at [118, 60] on div "**********" at bounding box center [90, 103] width 181 height 183
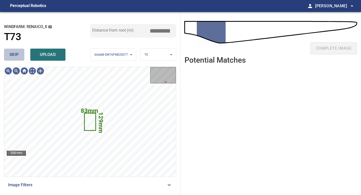
click at [19, 53] on button "skip" at bounding box center [14, 55] width 20 height 12
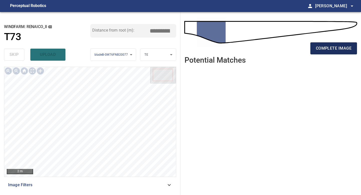
click at [322, 45] on span "complete image" at bounding box center [334, 48] width 36 height 7
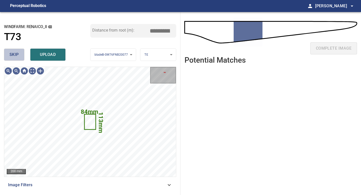
click at [16, 52] on span "skip" at bounding box center [14, 54] width 9 height 7
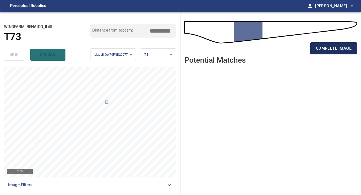
click at [316, 51] on span "complete image" at bounding box center [334, 48] width 36 height 7
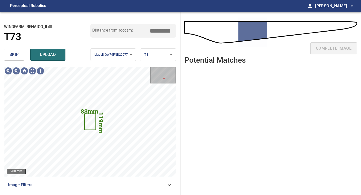
click at [20, 62] on div "skip upload" at bounding box center [47, 55] width 86 height 16
click at [17, 54] on span "skip" at bounding box center [14, 54] width 9 height 7
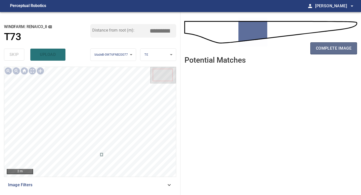
click at [321, 46] on span "complete image" at bounding box center [334, 48] width 36 height 7
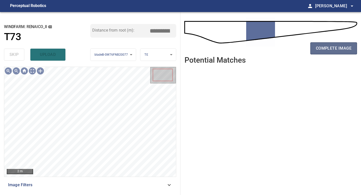
click at [321, 50] on span "complete image" at bounding box center [334, 48] width 36 height 7
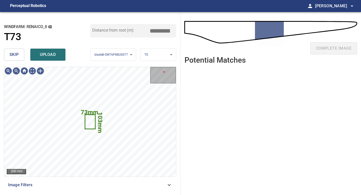
click at [17, 54] on span "skip" at bounding box center [14, 54] width 9 height 7
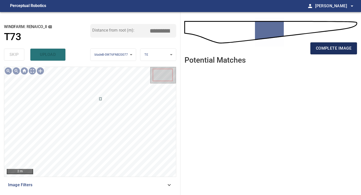
click at [337, 53] on button "complete image" at bounding box center [334, 48] width 47 height 12
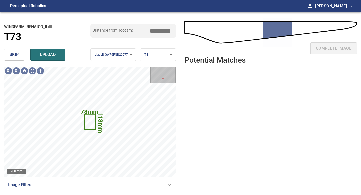
click at [16, 52] on span "skip" at bounding box center [14, 54] width 9 height 7
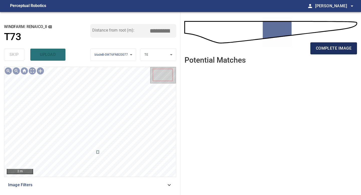
click at [332, 48] on span "complete image" at bounding box center [334, 48] width 36 height 7
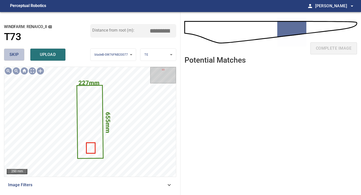
click at [17, 53] on span "skip" at bounding box center [14, 54] width 9 height 7
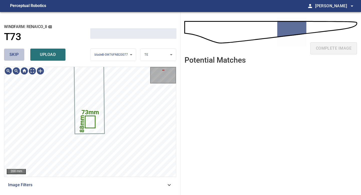
click at [17, 53] on span "skip" at bounding box center [14, 54] width 9 height 7
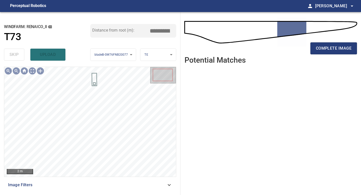
click at [336, 40] on div "complete image" at bounding box center [271, 34] width 173 height 36
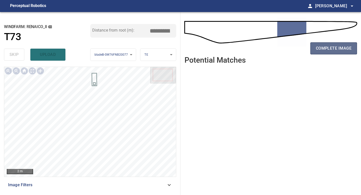
click at [335, 48] on span "complete image" at bounding box center [334, 48] width 36 height 7
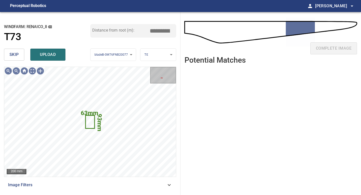
click at [18, 51] on button "skip" at bounding box center [14, 55] width 20 height 12
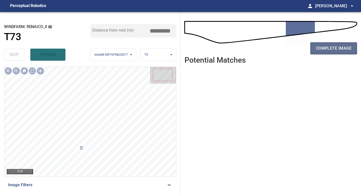
click at [312, 47] on button "complete image" at bounding box center [334, 48] width 47 height 12
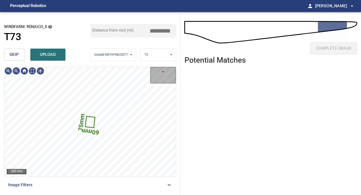
click at [16, 54] on span "skip" at bounding box center [14, 54] width 9 height 7
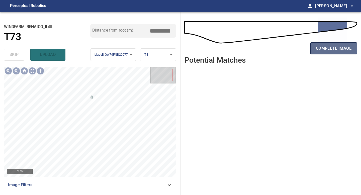
click at [320, 53] on button "complete image" at bounding box center [334, 48] width 47 height 12
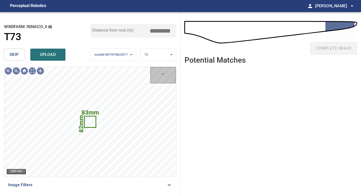
click at [18, 51] on span "skip" at bounding box center [14, 54] width 9 height 7
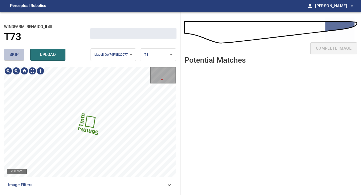
click at [18, 51] on span "skip" at bounding box center [14, 54] width 9 height 7
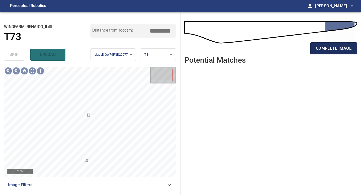
click at [325, 46] on span "complete image" at bounding box center [334, 48] width 36 height 7
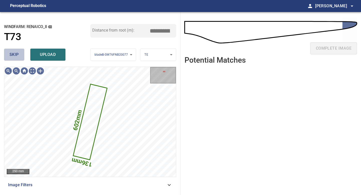
click at [18, 51] on button "skip" at bounding box center [14, 55] width 20 height 12
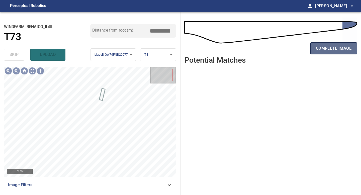
click at [345, 49] on span "complete image" at bounding box center [334, 48] width 36 height 7
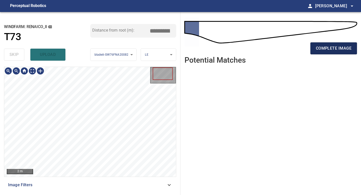
click at [342, 48] on span "complete image" at bounding box center [334, 48] width 36 height 7
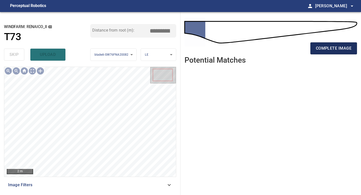
click at [334, 48] on span "complete image" at bounding box center [334, 48] width 36 height 7
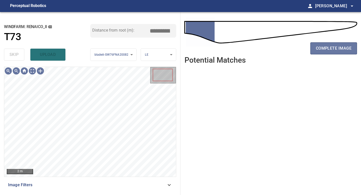
click at [334, 48] on span "complete image" at bounding box center [334, 48] width 36 height 7
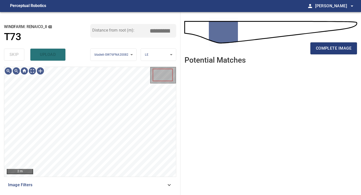
click at [334, 48] on span "complete image" at bounding box center [334, 48] width 36 height 7
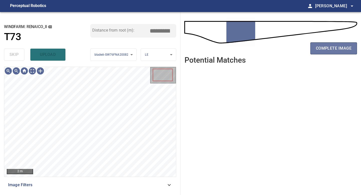
click at [334, 48] on span "complete image" at bounding box center [334, 48] width 36 height 7
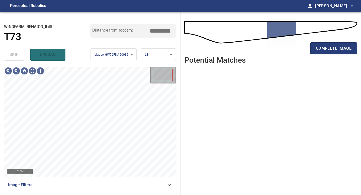
click at [334, 48] on span "complete image" at bounding box center [334, 48] width 36 height 7
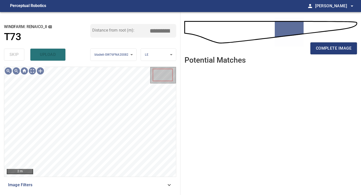
click at [334, 48] on span "complete image" at bounding box center [334, 48] width 36 height 7
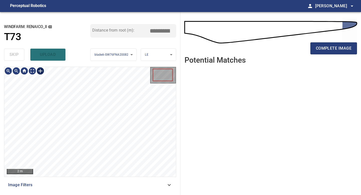
click at [40, 72] on div at bounding box center [40, 71] width 8 height 8
click at [92, 161] on div at bounding box center [90, 122] width 172 height 110
click at [94, 158] on div at bounding box center [90, 130] width 15 height 70
click at [99, 178] on div "2 m Image Filters" at bounding box center [90, 129] width 172 height 124
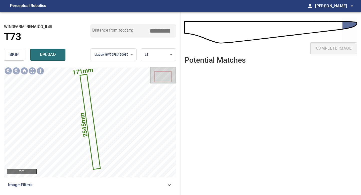
drag, startPoint x: 162, startPoint y: 32, endPoint x: 137, endPoint y: 30, distance: 25.4
click at [149, 32] on input "*****" at bounding box center [161, 31] width 25 height 10
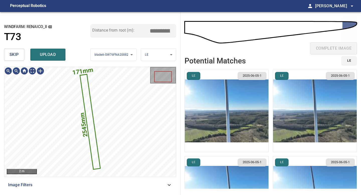
type input "*****"
click at [219, 115] on img "button" at bounding box center [227, 111] width 84 height 82
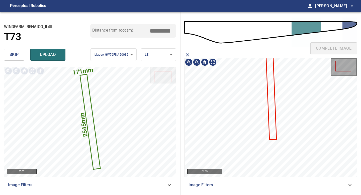
click at [271, 99] on icon at bounding box center [271, 94] width 10 height 90
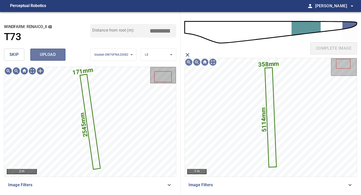
click at [53, 55] on span "upload" at bounding box center [48, 54] width 24 height 7
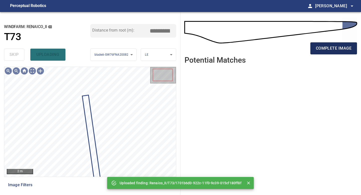
click at [333, 48] on span "complete image" at bounding box center [334, 48] width 36 height 7
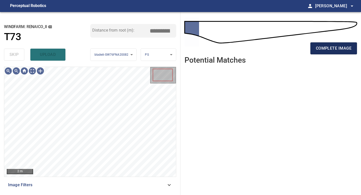
click at [336, 50] on span "complete image" at bounding box center [334, 48] width 36 height 7
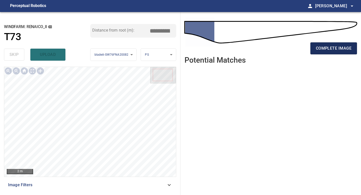
click at [327, 51] on span "complete image" at bounding box center [334, 48] width 36 height 7
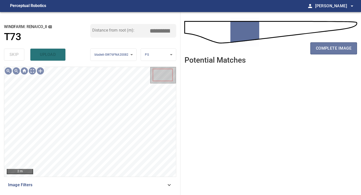
click at [327, 51] on span "complete image" at bounding box center [334, 48] width 36 height 7
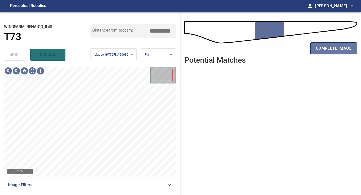
click at [327, 51] on span "complete image" at bounding box center [334, 48] width 36 height 7
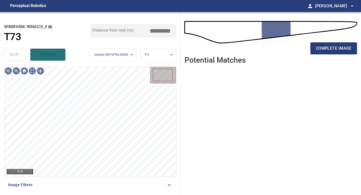
click at [327, 51] on span "complete image" at bounding box center [334, 48] width 36 height 7
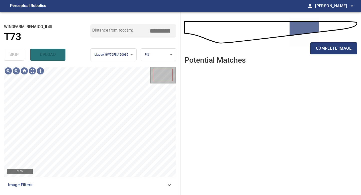
click at [327, 51] on span "complete image" at bounding box center [334, 48] width 36 height 7
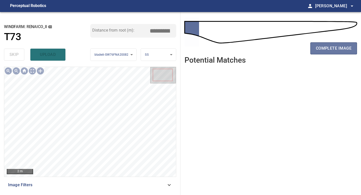
click at [327, 51] on span "complete image" at bounding box center [334, 48] width 36 height 7
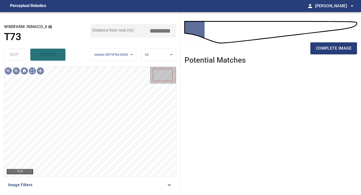
click at [327, 51] on span "complete image" at bounding box center [334, 48] width 36 height 7
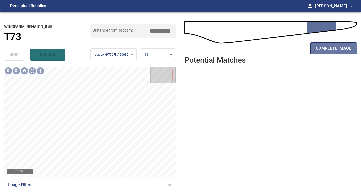
click at [327, 51] on span "complete image" at bounding box center [334, 48] width 36 height 7
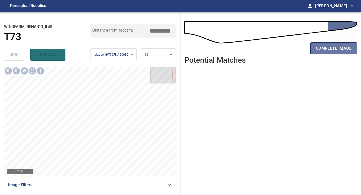
click at [326, 52] on span "complete image" at bounding box center [334, 48] width 36 height 7
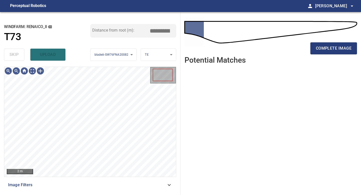
click at [326, 52] on span "complete image" at bounding box center [334, 48] width 36 height 7
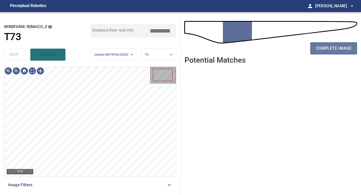
click at [326, 52] on span "complete image" at bounding box center [334, 48] width 36 height 7
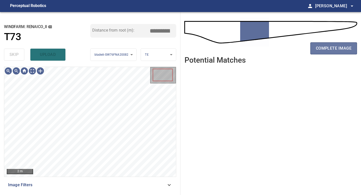
click at [326, 52] on span "complete image" at bounding box center [334, 48] width 36 height 7
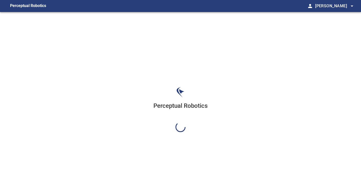
click at [326, 52] on div "Perceptual Robotics" at bounding box center [180, 109] width 361 height 195
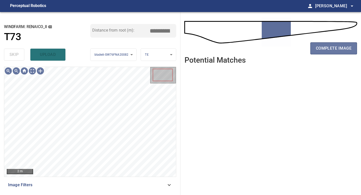
click at [326, 52] on span "complete image" at bounding box center [334, 48] width 36 height 7
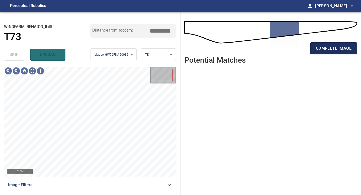
click at [330, 50] on span "complete image" at bounding box center [334, 48] width 36 height 7
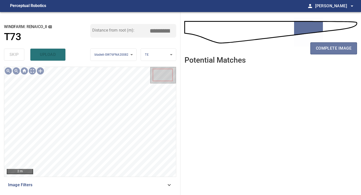
click at [331, 50] on span "complete image" at bounding box center [334, 48] width 36 height 7
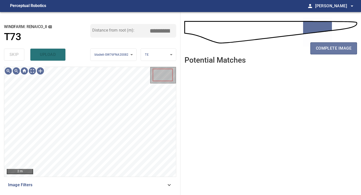
click at [331, 50] on span "complete image" at bounding box center [334, 48] width 36 height 7
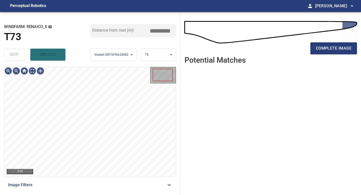
click at [331, 50] on span "complete image" at bounding box center [334, 48] width 36 height 7
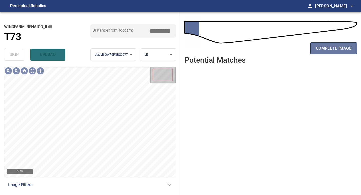
click at [331, 50] on span "complete image" at bounding box center [334, 48] width 36 height 7
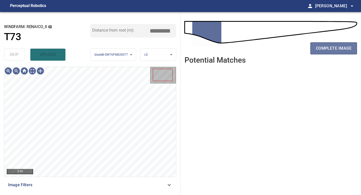
click at [331, 50] on span "complete image" at bounding box center [334, 48] width 36 height 7
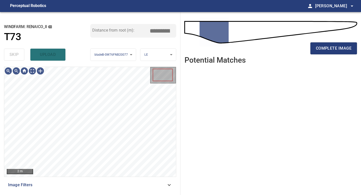
click at [331, 50] on span "complete image" at bounding box center [334, 48] width 36 height 7
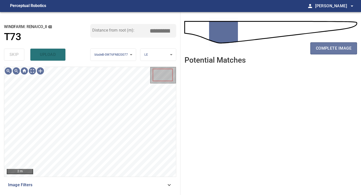
click at [331, 50] on span "complete image" at bounding box center [334, 48] width 36 height 7
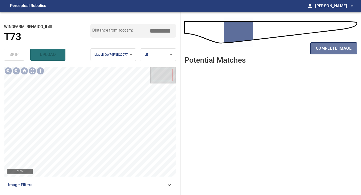
click at [331, 50] on span "complete image" at bounding box center [334, 48] width 36 height 7
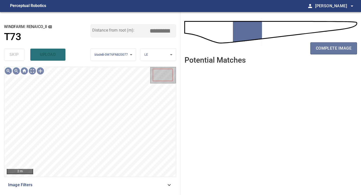
click at [331, 50] on span "complete image" at bounding box center [334, 48] width 36 height 7
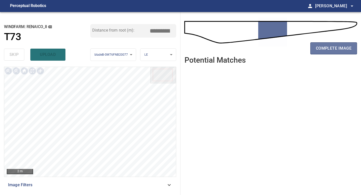
click at [331, 50] on span "complete image" at bounding box center [334, 48] width 36 height 7
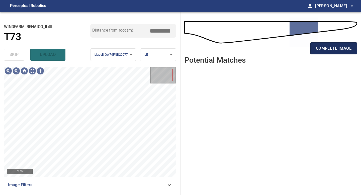
click at [334, 47] on span "complete image" at bounding box center [334, 48] width 36 height 7
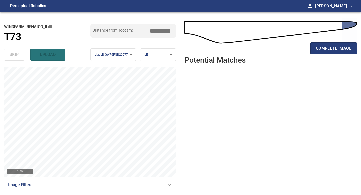
click at [41, 71] on div at bounding box center [40, 71] width 8 height 8
click at [86, 168] on div at bounding box center [90, 122] width 172 height 110
click at [87, 167] on div at bounding box center [80, 131] width 20 height 86
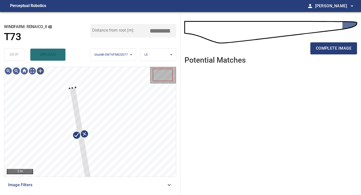
click at [89, 181] on div "2 m Image Filters" at bounding box center [90, 129] width 172 height 124
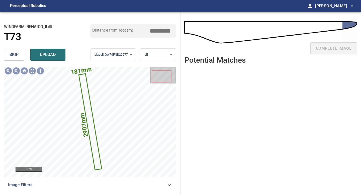
drag, startPoint x: 162, startPoint y: 30, endPoint x: 139, endPoint y: 22, distance: 25.2
click at [152, 30] on input "*****" at bounding box center [161, 31] width 25 height 10
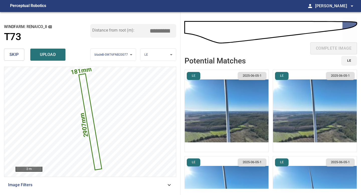
type input "*****"
click at [218, 114] on img "button" at bounding box center [227, 111] width 84 height 82
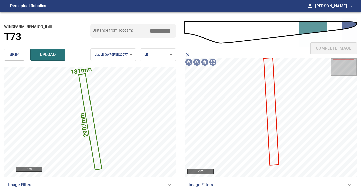
click at [269, 81] on icon at bounding box center [272, 111] width 14 height 107
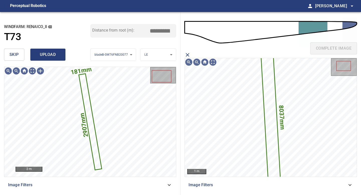
click at [57, 54] on span "upload" at bounding box center [48, 54] width 24 height 7
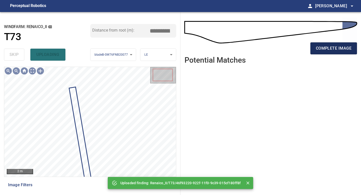
click at [319, 49] on span "complete image" at bounding box center [334, 48] width 36 height 7
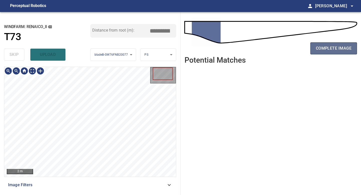
click at [341, 52] on button "complete image" at bounding box center [334, 48] width 47 height 12
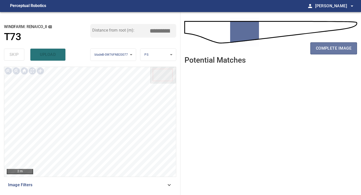
click at [341, 52] on button "complete image" at bounding box center [334, 48] width 47 height 12
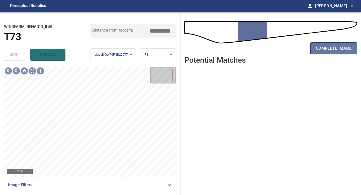
click at [341, 52] on button "complete image" at bounding box center [334, 48] width 47 height 12
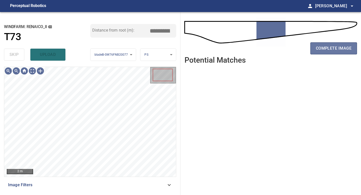
click at [338, 49] on span "complete image" at bounding box center [334, 48] width 36 height 7
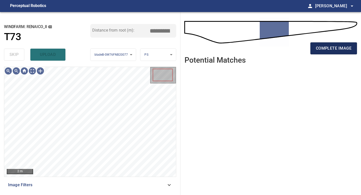
click at [339, 49] on span "complete image" at bounding box center [334, 48] width 36 height 7
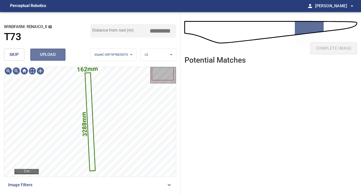
click at [47, 54] on span "upload" at bounding box center [48, 54] width 24 height 7
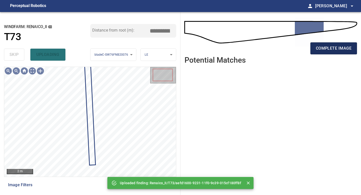
click at [321, 45] on span "complete image" at bounding box center [334, 48] width 36 height 7
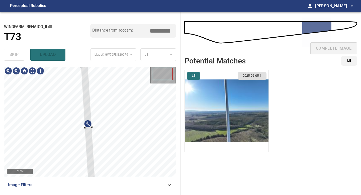
click at [81, 64] on div "**********" at bounding box center [90, 103] width 181 height 183
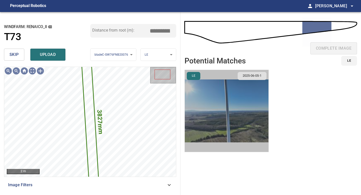
click at [232, 96] on img "button" at bounding box center [227, 111] width 84 height 82
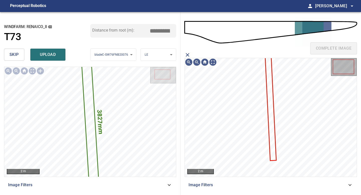
click at [272, 85] on icon at bounding box center [271, 106] width 11 height 107
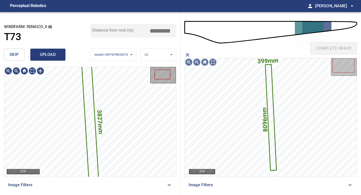
click at [54, 54] on span "upload" at bounding box center [48, 54] width 24 height 7
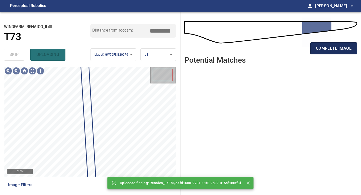
click at [326, 48] on span "complete image" at bounding box center [334, 48] width 36 height 7
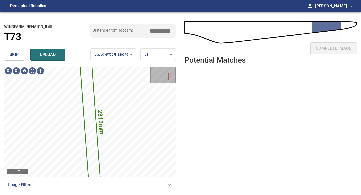
click at [16, 58] on span "skip" at bounding box center [14, 54] width 9 height 7
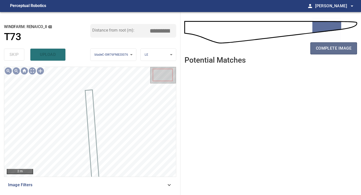
click at [343, 48] on span "complete image" at bounding box center [334, 48] width 36 height 7
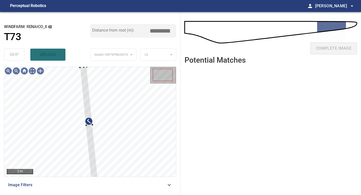
click at [80, 65] on div "**********" at bounding box center [90, 103] width 181 height 183
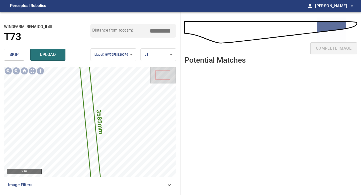
drag, startPoint x: 162, startPoint y: 30, endPoint x: 129, endPoint y: 28, distance: 32.9
click at [131, 29] on div "Distance from root (m): *****" at bounding box center [133, 31] width 86 height 14
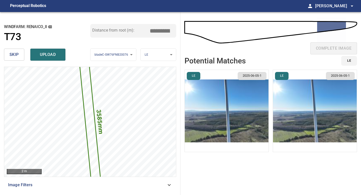
type input "*****"
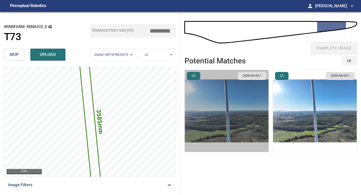
click at [204, 89] on img "button" at bounding box center [227, 111] width 84 height 82
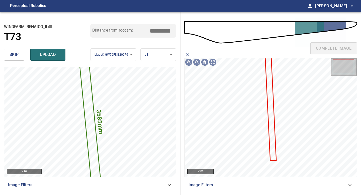
click at [268, 81] on icon at bounding box center [271, 106] width 11 height 107
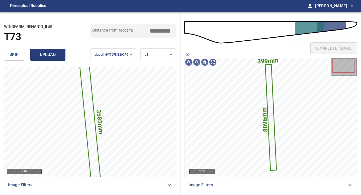
click at [47, 58] on span "upload" at bounding box center [48, 54] width 24 height 7
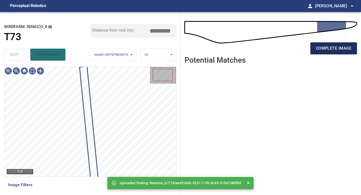
click at [324, 45] on span "complete image" at bounding box center [334, 48] width 36 height 7
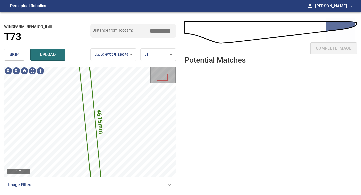
click at [13, 47] on div "skip upload" at bounding box center [47, 55] width 86 height 16
click at [16, 53] on span "skip" at bounding box center [14, 54] width 9 height 7
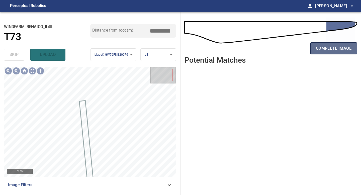
click at [320, 49] on span "complete image" at bounding box center [334, 48] width 36 height 7
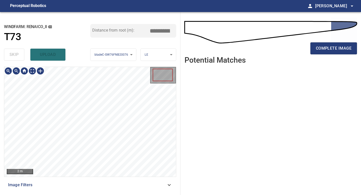
click at [76, 64] on div "**********" at bounding box center [90, 103] width 181 height 183
click at [40, 72] on div at bounding box center [40, 71] width 8 height 8
click at [91, 157] on div at bounding box center [90, 122] width 172 height 110
click at [87, 127] on div at bounding box center [81, 95] width 17 height 81
click at [87, 132] on div at bounding box center [82, 95] width 17 height 81
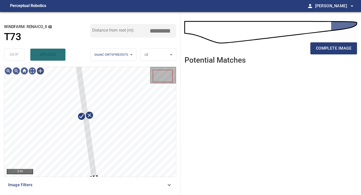
click at [98, 183] on div "2 m Image Filters" at bounding box center [90, 129] width 172 height 124
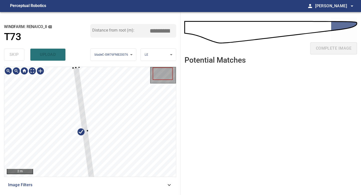
click at [76, 68] on div at bounding box center [76, 68] width 2 height 2
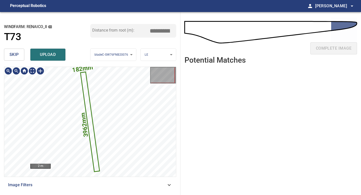
click at [83, 115] on text "3962mm" at bounding box center [85, 124] width 10 height 25
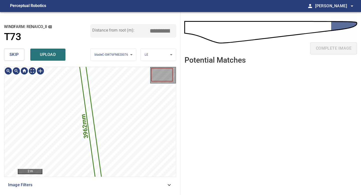
click at [83, 115] on text "3962mm" at bounding box center [85, 126] width 10 height 25
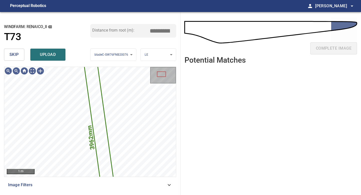
drag, startPoint x: 163, startPoint y: 29, endPoint x: 147, endPoint y: 29, distance: 15.8
click at [147, 29] on div "Distance from root (m): *****" at bounding box center [133, 31] width 86 height 14
click at [162, 27] on input "*****" at bounding box center [161, 31] width 25 height 10
drag, startPoint x: 162, startPoint y: 31, endPoint x: 145, endPoint y: 28, distance: 16.8
click at [153, 30] on input "*****" at bounding box center [161, 31] width 25 height 10
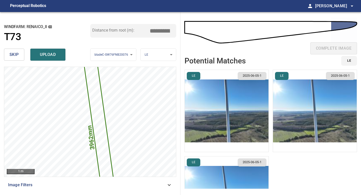
type input "*****"
click at [208, 83] on img "button" at bounding box center [227, 111] width 84 height 82
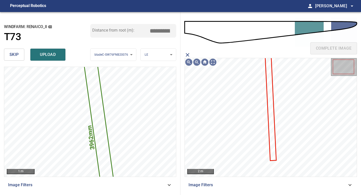
click at [271, 85] on icon at bounding box center [271, 106] width 11 height 107
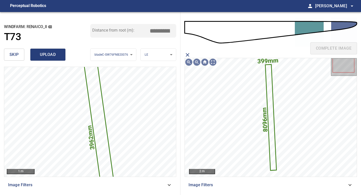
click at [54, 55] on span "upload" at bounding box center [48, 54] width 24 height 7
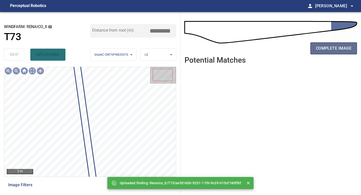
click at [327, 52] on button "complete image" at bounding box center [334, 48] width 47 height 12
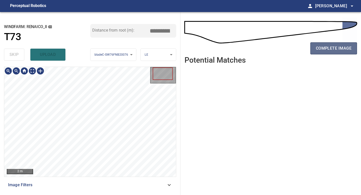
click at [318, 47] on span "complete image" at bounding box center [334, 48] width 36 height 7
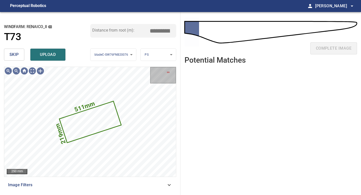
click at [17, 55] on span "skip" at bounding box center [14, 54] width 9 height 7
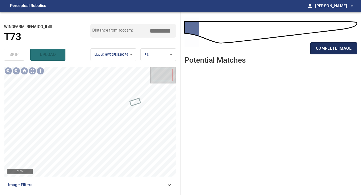
click at [328, 45] on span "complete image" at bounding box center [334, 48] width 36 height 7
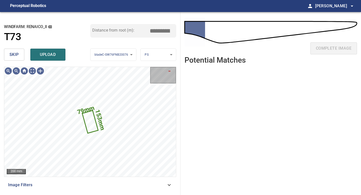
click at [23, 59] on button "skip" at bounding box center [14, 55] width 20 height 12
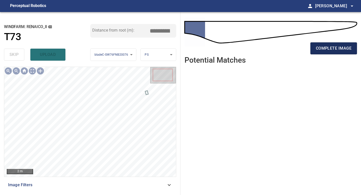
click at [326, 45] on span "complete image" at bounding box center [334, 48] width 36 height 7
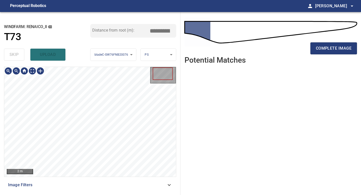
click at [335, 41] on div "complete image" at bounding box center [271, 50] width 173 height 20
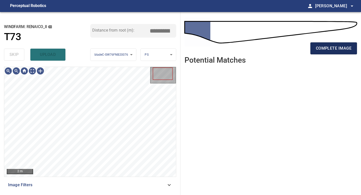
click at [336, 48] on span "complete image" at bounding box center [334, 48] width 36 height 7
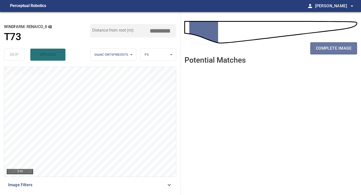
click at [336, 48] on span "complete image" at bounding box center [334, 48] width 36 height 7
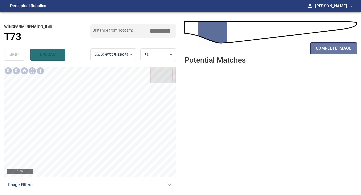
click at [336, 48] on span "complete image" at bounding box center [334, 48] width 36 height 7
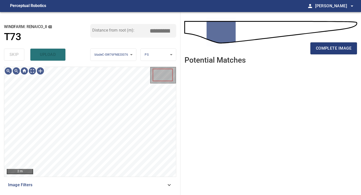
click at [336, 48] on span "complete image" at bounding box center [334, 48] width 36 height 7
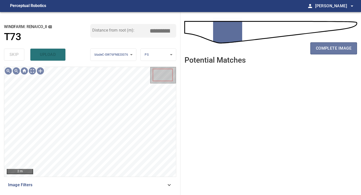
click at [336, 48] on span "complete image" at bounding box center [334, 48] width 36 height 7
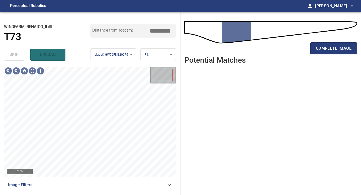
click at [336, 48] on span "complete image" at bounding box center [334, 48] width 36 height 7
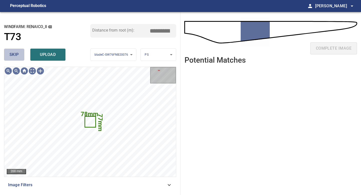
click at [17, 55] on span "skip" at bounding box center [14, 54] width 9 height 7
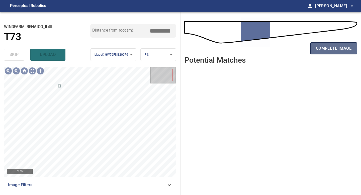
click at [341, 48] on span "complete image" at bounding box center [334, 48] width 36 height 7
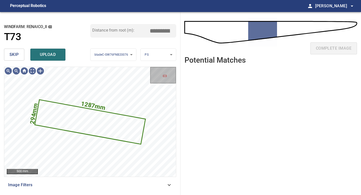
click at [16, 56] on span "skip" at bounding box center [14, 54] width 9 height 7
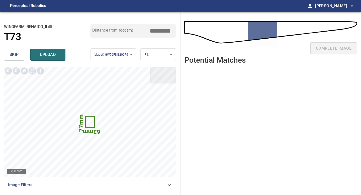
click at [17, 56] on span "skip" at bounding box center [14, 54] width 9 height 7
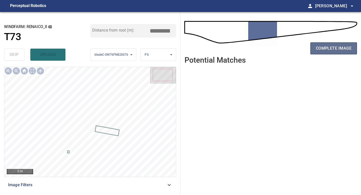
click at [326, 44] on button "complete image" at bounding box center [334, 48] width 47 height 12
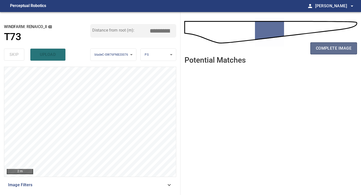
click at [326, 44] on button "complete image" at bounding box center [334, 48] width 47 height 12
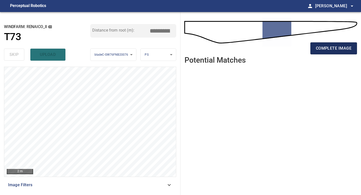
click at [339, 47] on span "complete image" at bounding box center [334, 48] width 36 height 7
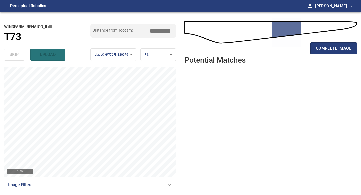
click at [339, 47] on span "complete image" at bounding box center [334, 48] width 36 height 7
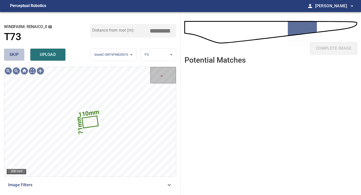
click at [20, 52] on button "skip" at bounding box center [14, 55] width 20 height 12
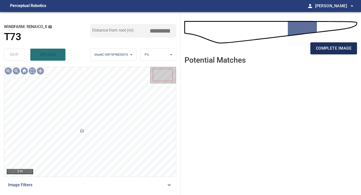
click at [322, 49] on span "complete image" at bounding box center [334, 48] width 36 height 7
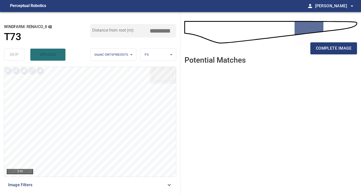
click at [322, 49] on span "complete image" at bounding box center [334, 48] width 36 height 7
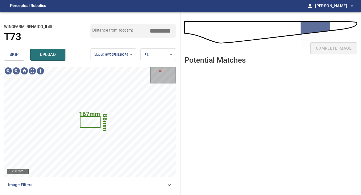
click at [18, 55] on span "skip" at bounding box center [14, 54] width 9 height 7
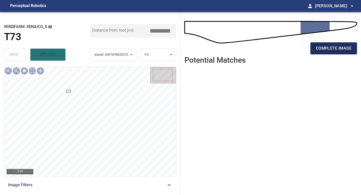
click at [323, 48] on span "complete image" at bounding box center [334, 48] width 36 height 7
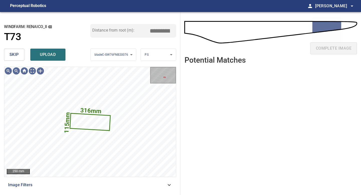
click at [15, 56] on span "skip" at bounding box center [14, 54] width 9 height 7
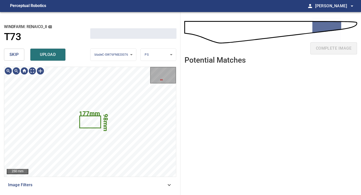
click at [15, 56] on span "skip" at bounding box center [14, 54] width 9 height 7
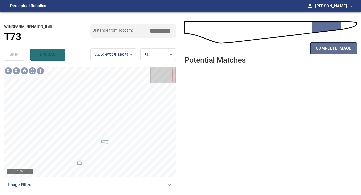
click at [325, 48] on span "complete image" at bounding box center [334, 48] width 36 height 7
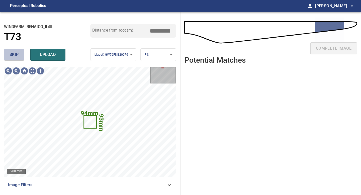
click at [20, 55] on button "skip" at bounding box center [14, 55] width 20 height 12
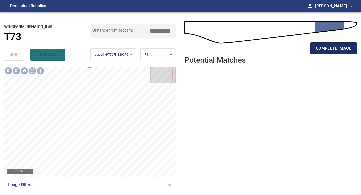
click at [332, 45] on span "complete image" at bounding box center [334, 48] width 36 height 7
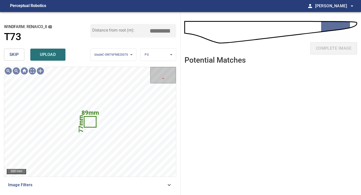
click at [13, 51] on span "skip" at bounding box center [14, 54] width 9 height 7
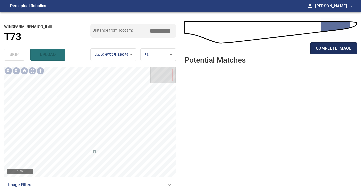
click at [328, 46] on span "complete image" at bounding box center [334, 48] width 36 height 7
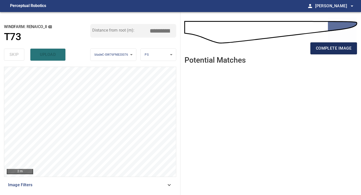
click at [320, 49] on span "complete image" at bounding box center [334, 48] width 36 height 7
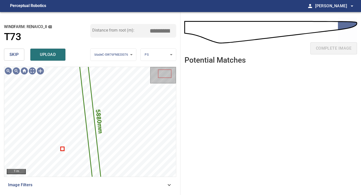
click at [18, 56] on span "skip" at bounding box center [14, 54] width 9 height 7
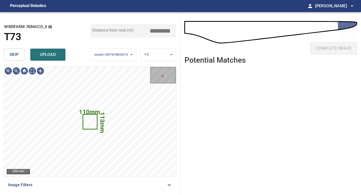
click at [18, 56] on span "skip" at bounding box center [14, 54] width 9 height 7
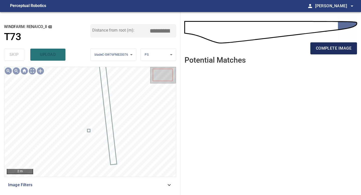
click at [341, 51] on span "complete image" at bounding box center [334, 48] width 36 height 7
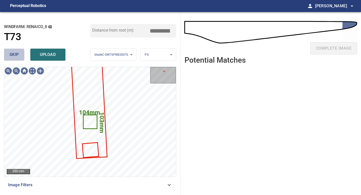
click at [15, 57] on span "skip" at bounding box center [14, 54] width 9 height 7
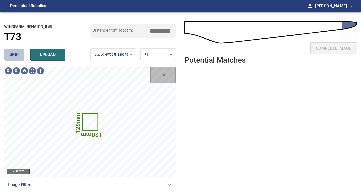
click at [15, 57] on span "skip" at bounding box center [14, 54] width 9 height 7
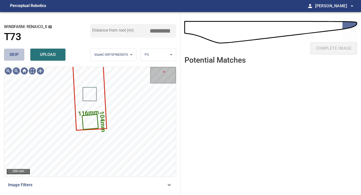
click at [15, 57] on span "skip" at bounding box center [14, 54] width 9 height 7
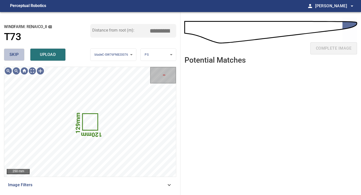
click at [16, 51] on span "skip" at bounding box center [14, 54] width 9 height 7
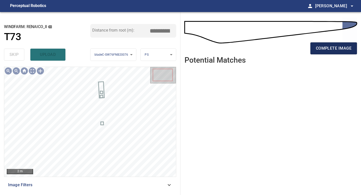
click at [339, 47] on span "complete image" at bounding box center [334, 48] width 36 height 7
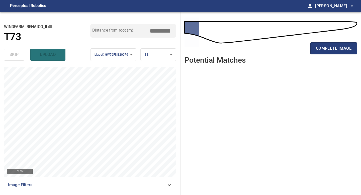
click at [339, 47] on span "complete image" at bounding box center [334, 48] width 36 height 7
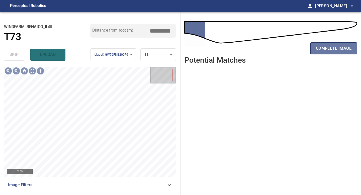
click at [339, 49] on span "complete image" at bounding box center [334, 48] width 36 height 7
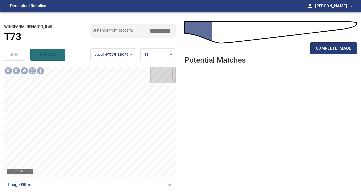
click at [339, 49] on span "complete image" at bounding box center [334, 48] width 36 height 7
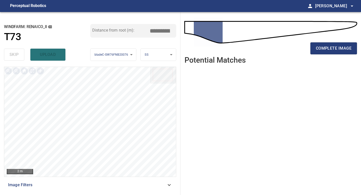
click at [339, 49] on span "complete image" at bounding box center [334, 48] width 36 height 7
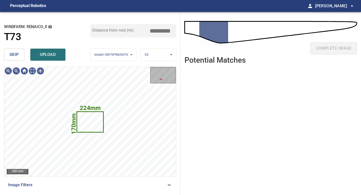
click at [18, 55] on span "skip" at bounding box center [14, 54] width 9 height 7
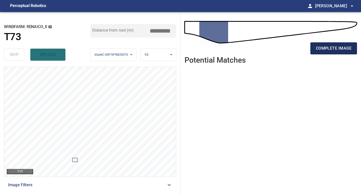
click at [325, 48] on span "complete image" at bounding box center [334, 48] width 36 height 7
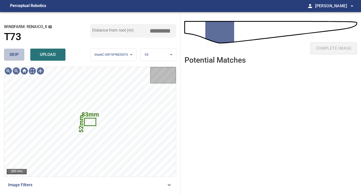
click at [10, 56] on span "skip" at bounding box center [14, 54] width 9 height 7
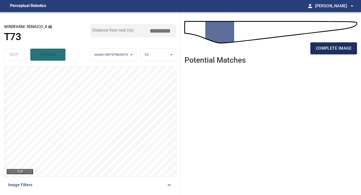
click at [319, 47] on span "complete image" at bounding box center [334, 48] width 36 height 7
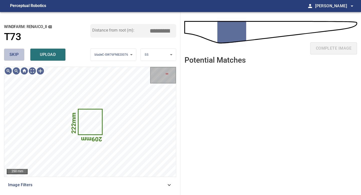
click at [23, 58] on button "skip" at bounding box center [14, 55] width 20 height 12
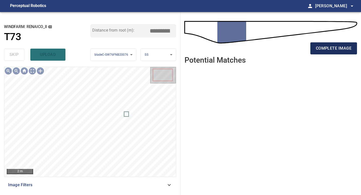
click at [342, 47] on span "complete image" at bounding box center [334, 48] width 36 height 7
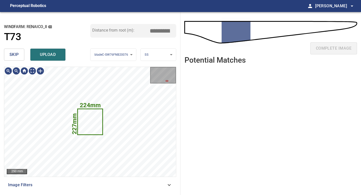
click at [13, 53] on span "skip" at bounding box center [14, 54] width 9 height 7
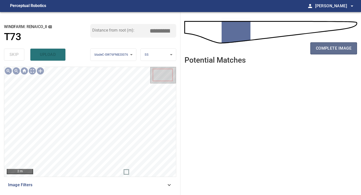
click at [334, 47] on span "complete image" at bounding box center [334, 48] width 36 height 7
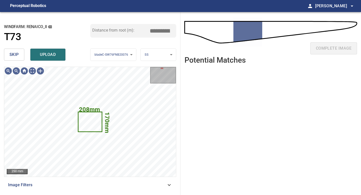
click at [19, 54] on button "skip" at bounding box center [14, 55] width 20 height 12
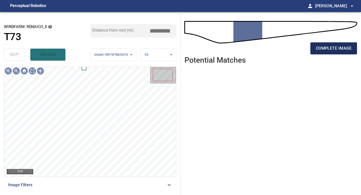
click at [321, 48] on span "complete image" at bounding box center [334, 48] width 36 height 7
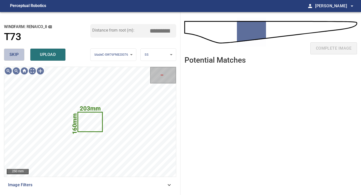
click at [15, 53] on span "skip" at bounding box center [14, 54] width 9 height 7
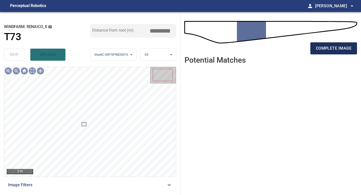
click at [321, 53] on button "complete image" at bounding box center [334, 48] width 47 height 12
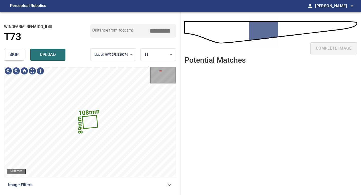
click at [5, 51] on button "skip" at bounding box center [14, 55] width 20 height 12
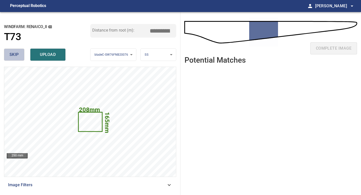
click at [20, 54] on button "skip" at bounding box center [14, 55] width 20 height 12
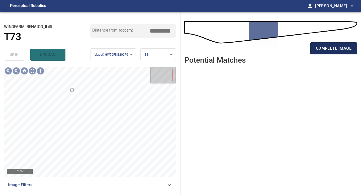
click at [322, 47] on span "complete image" at bounding box center [334, 48] width 36 height 7
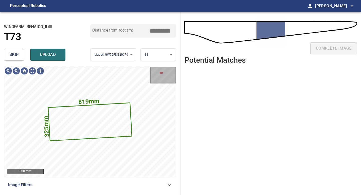
click at [12, 50] on button "skip" at bounding box center [14, 55] width 20 height 12
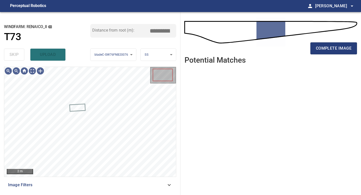
click at [14, 54] on div "skip upload" at bounding box center [47, 55] width 86 height 16
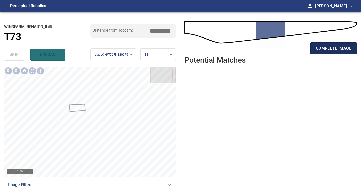
click at [322, 49] on span "complete image" at bounding box center [334, 48] width 36 height 7
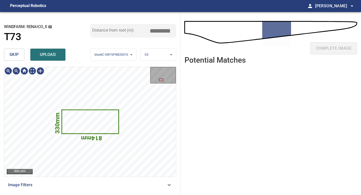
click at [19, 54] on button "skip" at bounding box center [14, 55] width 20 height 12
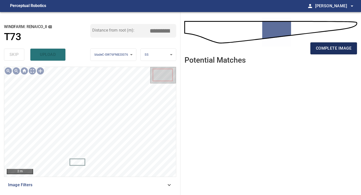
click at [326, 44] on button "complete image" at bounding box center [334, 48] width 47 height 12
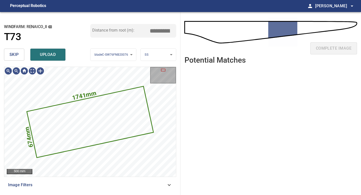
click at [21, 55] on button "skip" at bounding box center [14, 55] width 20 height 12
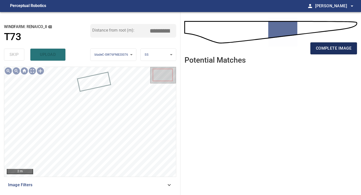
click at [326, 45] on span "complete image" at bounding box center [334, 48] width 36 height 7
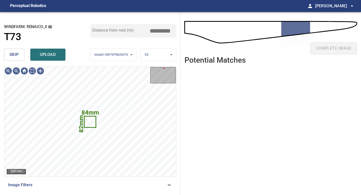
click at [19, 57] on span "skip" at bounding box center [14, 54] width 9 height 7
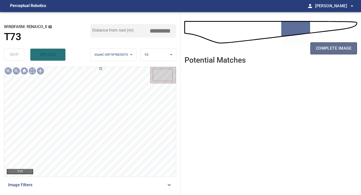
click at [329, 50] on span "complete image" at bounding box center [334, 48] width 36 height 7
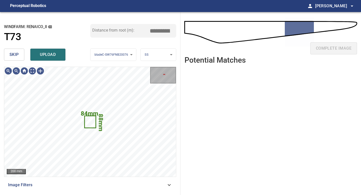
click at [18, 48] on div "skip upload" at bounding box center [47, 55] width 86 height 16
drag, startPoint x: 22, startPoint y: 51, endPoint x: 25, endPoint y: 51, distance: 3.5
click at [22, 51] on button "skip" at bounding box center [14, 55] width 20 height 12
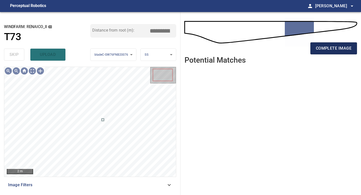
click at [323, 49] on span "complete image" at bounding box center [334, 48] width 36 height 7
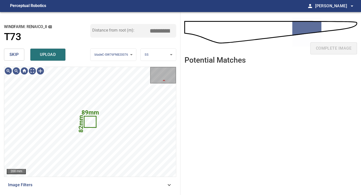
click at [19, 54] on button "skip" at bounding box center [14, 55] width 20 height 12
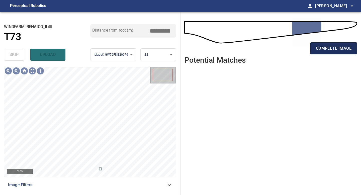
click at [326, 49] on span "complete image" at bounding box center [334, 48] width 36 height 7
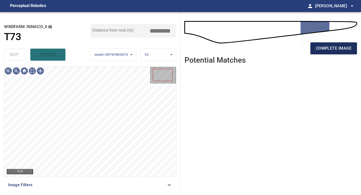
click at [329, 50] on span "complete image" at bounding box center [334, 48] width 36 height 7
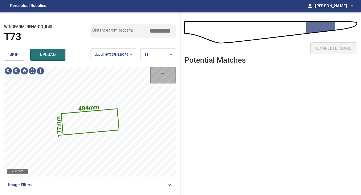
click at [17, 56] on span "skip" at bounding box center [14, 54] width 9 height 7
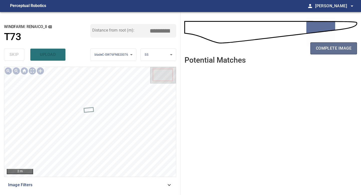
click at [331, 54] on button "complete image" at bounding box center [334, 48] width 47 height 12
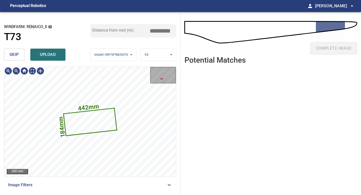
click at [14, 56] on span "skip" at bounding box center [14, 54] width 9 height 7
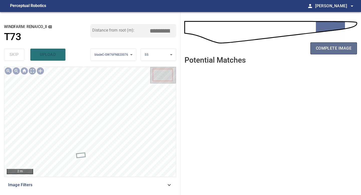
click at [316, 47] on span "complete image" at bounding box center [334, 48] width 36 height 7
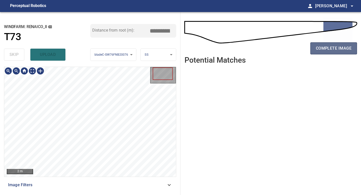
click at [332, 50] on span "complete image" at bounding box center [334, 48] width 36 height 7
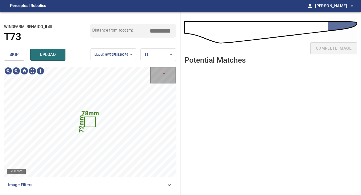
click at [15, 58] on span "skip" at bounding box center [14, 54] width 9 height 7
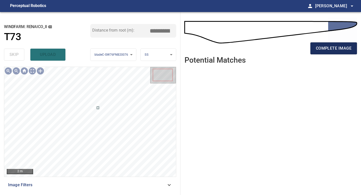
click at [332, 52] on span "complete image" at bounding box center [334, 48] width 36 height 7
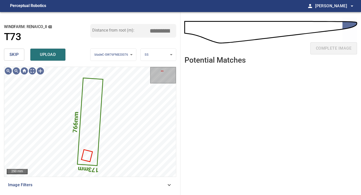
click at [24, 55] on div "skip upload" at bounding box center [47, 55] width 86 height 16
click at [20, 56] on button "skip" at bounding box center [14, 55] width 20 height 12
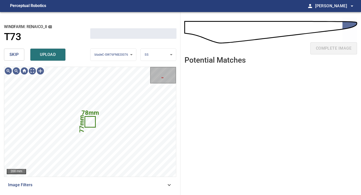
click at [20, 56] on button "skip" at bounding box center [14, 55] width 20 height 12
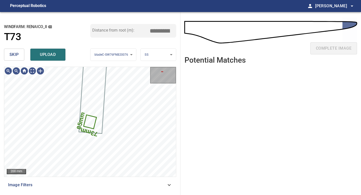
click at [20, 56] on button "skip" at bounding box center [14, 55] width 20 height 12
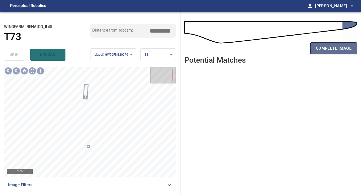
click at [340, 48] on span "complete image" at bounding box center [334, 48] width 36 height 7
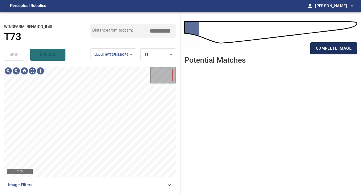
click at [327, 51] on span "complete image" at bounding box center [334, 48] width 36 height 7
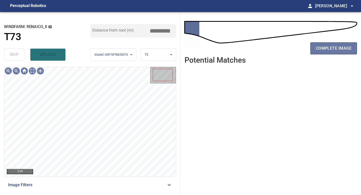
click at [327, 48] on span "complete image" at bounding box center [334, 48] width 36 height 7
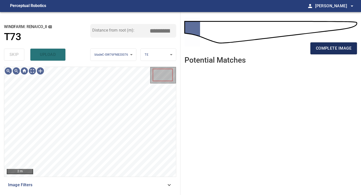
click at [326, 48] on span "complete image" at bounding box center [334, 48] width 36 height 7
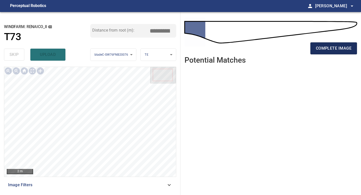
click at [330, 49] on span "complete image" at bounding box center [334, 48] width 36 height 7
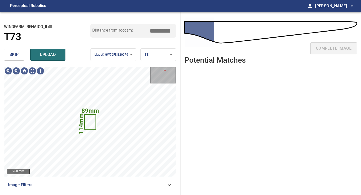
click at [15, 56] on span "skip" at bounding box center [14, 54] width 9 height 7
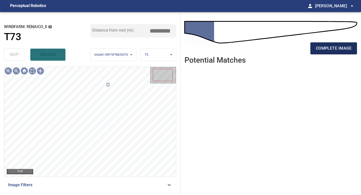
click at [332, 43] on button "complete image" at bounding box center [334, 48] width 47 height 12
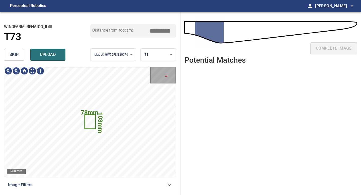
click at [16, 58] on span "skip" at bounding box center [14, 54] width 9 height 7
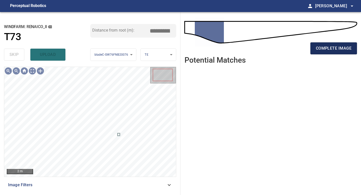
click at [340, 49] on span "complete image" at bounding box center [334, 48] width 36 height 7
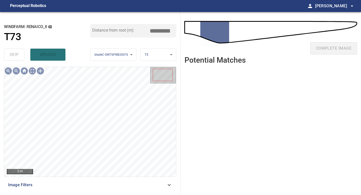
click at [340, 49] on div "complete image" at bounding box center [271, 50] width 173 height 20
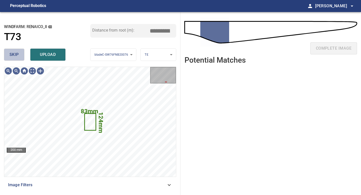
click at [17, 52] on span "skip" at bounding box center [14, 54] width 9 height 7
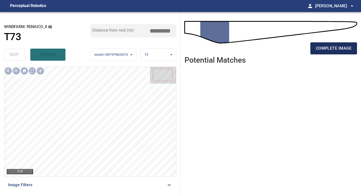
click at [326, 51] on span "complete image" at bounding box center [334, 48] width 36 height 7
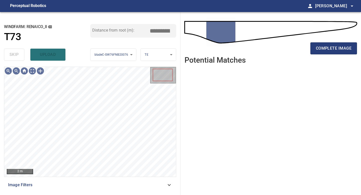
click at [326, 51] on span "complete image" at bounding box center [334, 48] width 36 height 7
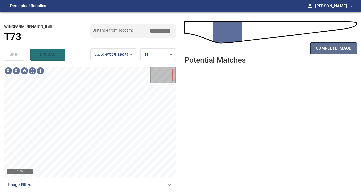
click at [326, 50] on span "complete image" at bounding box center [334, 48] width 36 height 7
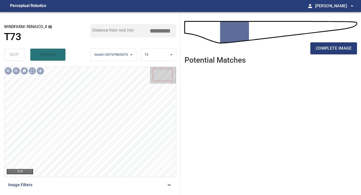
click at [326, 50] on span "complete image" at bounding box center [334, 48] width 36 height 7
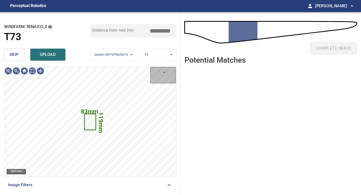
click at [21, 53] on button "skip" at bounding box center [14, 55] width 20 height 12
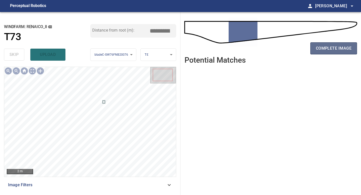
click at [321, 51] on span "complete image" at bounding box center [334, 48] width 36 height 7
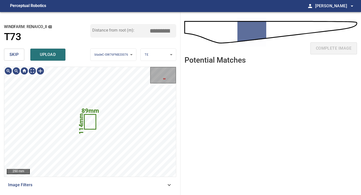
click at [20, 60] on button "skip" at bounding box center [14, 55] width 20 height 12
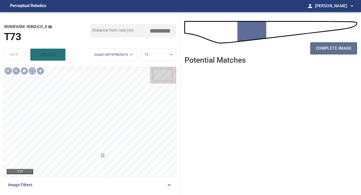
click at [320, 53] on button "complete image" at bounding box center [334, 48] width 47 height 12
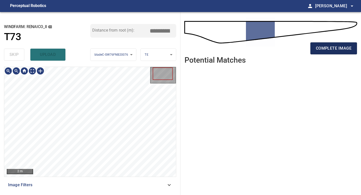
click at [333, 45] on span "complete image" at bounding box center [334, 48] width 36 height 7
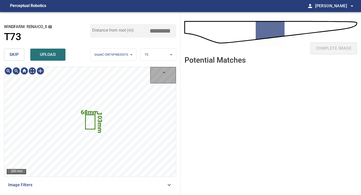
click at [21, 53] on button "skip" at bounding box center [14, 55] width 20 height 12
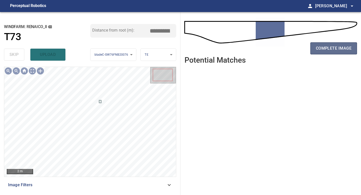
click at [327, 48] on span "complete image" at bounding box center [334, 48] width 36 height 7
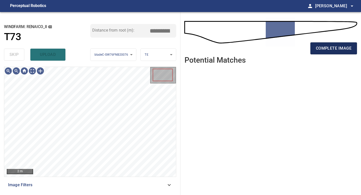
click at [333, 49] on span "complete image" at bounding box center [334, 48] width 36 height 7
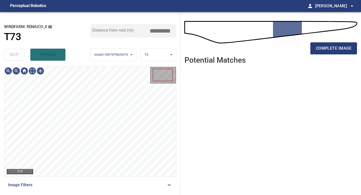
click at [334, 52] on span "complete image" at bounding box center [334, 48] width 36 height 7
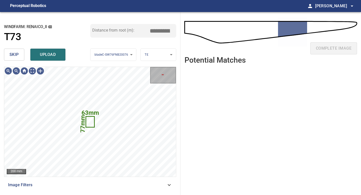
click at [15, 55] on span "skip" at bounding box center [14, 54] width 9 height 7
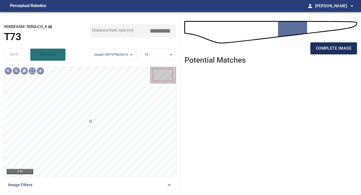
click at [329, 46] on span "complete image" at bounding box center [334, 48] width 36 height 7
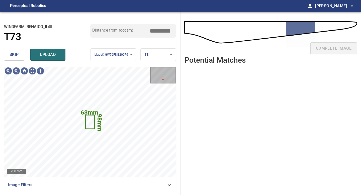
click at [11, 44] on div "windfarm: Renaico_II T73 Distance from root (m): *****" at bounding box center [90, 35] width 172 height 23
click at [11, 53] on span "skip" at bounding box center [14, 54] width 9 height 7
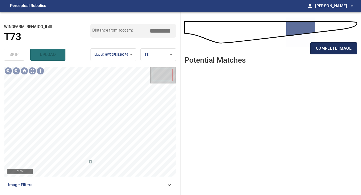
click at [331, 44] on button "complete image" at bounding box center [334, 48] width 47 height 12
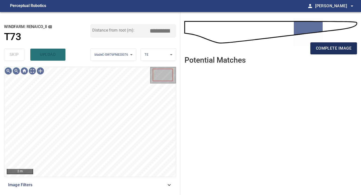
click at [316, 51] on span "complete image" at bounding box center [334, 48] width 36 height 7
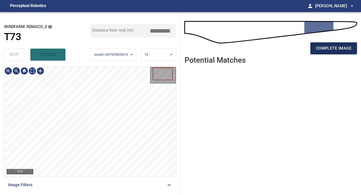
click at [314, 49] on button "complete image" at bounding box center [334, 48] width 47 height 12
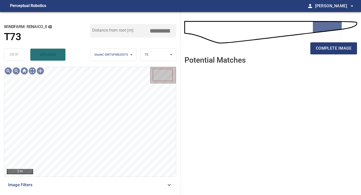
click at [314, 49] on button "complete image" at bounding box center [334, 48] width 47 height 12
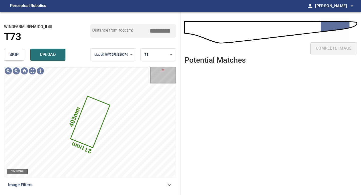
click at [18, 55] on span "skip" at bounding box center [14, 54] width 9 height 7
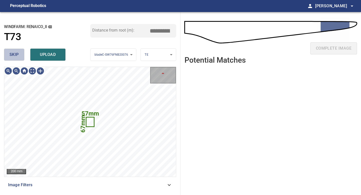
click at [18, 55] on span "skip" at bounding box center [14, 54] width 9 height 7
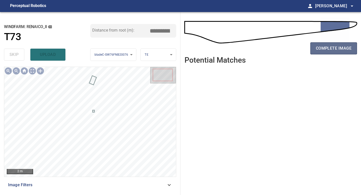
click at [314, 51] on button "complete image" at bounding box center [334, 48] width 47 height 12
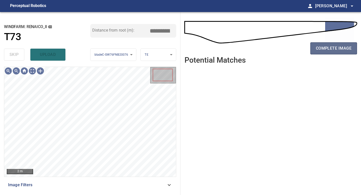
click at [337, 53] on button "complete image" at bounding box center [334, 48] width 47 height 12
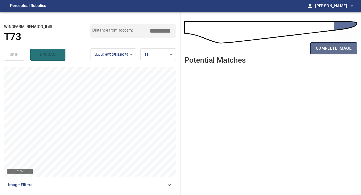
click at [325, 46] on span "complete image" at bounding box center [334, 48] width 36 height 7
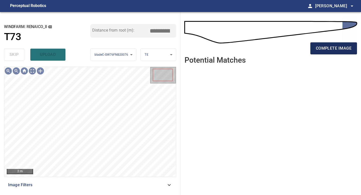
click at [324, 48] on span "complete image" at bounding box center [334, 48] width 36 height 7
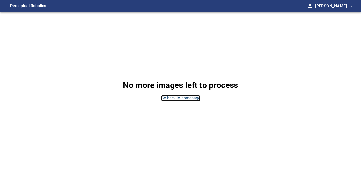
click at [186, 96] on link "Go back to homepage" at bounding box center [180, 98] width 39 height 6
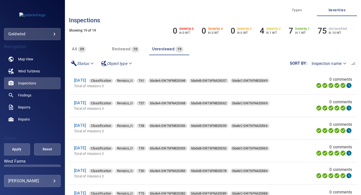
scroll to position [247, 0]
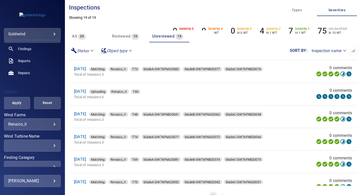
click at [124, 37] on span "Reviewed" at bounding box center [121, 36] width 18 height 5
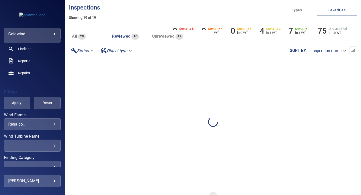
scroll to position [0, 0]
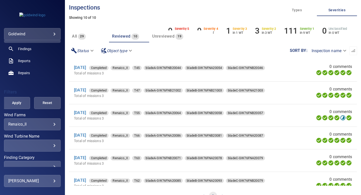
click at [167, 38] on span "Unreviewed" at bounding box center [163, 36] width 22 height 5
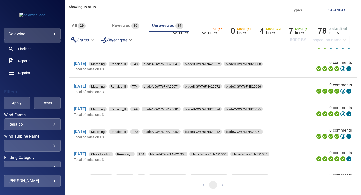
scroll to position [288, 0]
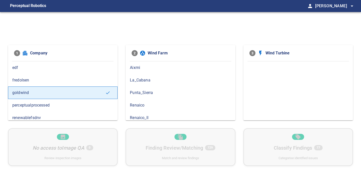
click at [193, 111] on div "Renaico" at bounding box center [181, 105] width 110 height 13
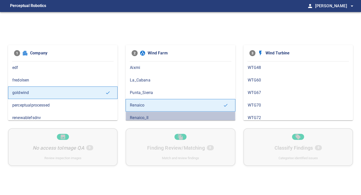
click at [183, 112] on div "Renaico_II" at bounding box center [181, 118] width 110 height 13
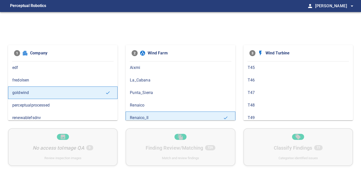
click at [181, 106] on span "Renaico" at bounding box center [180, 105] width 101 height 6
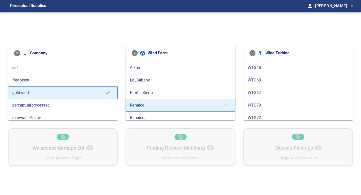
click at [216, 112] on div "Renaico_II" at bounding box center [181, 118] width 110 height 13
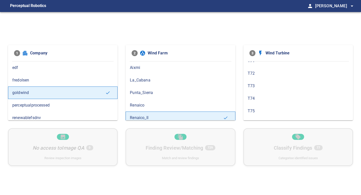
scroll to position [333, 0]
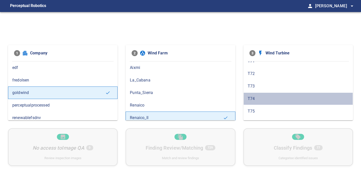
click at [268, 96] on span "T74" at bounding box center [298, 99] width 101 height 6
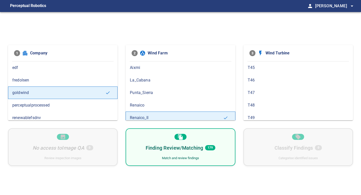
click at [213, 142] on div "Finding Review/Matching 179 Match and review findings" at bounding box center [181, 148] width 110 height 38
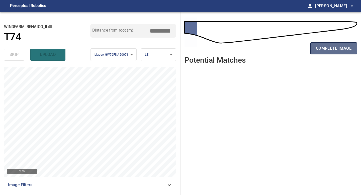
click at [342, 46] on span "complete image" at bounding box center [334, 48] width 36 height 7
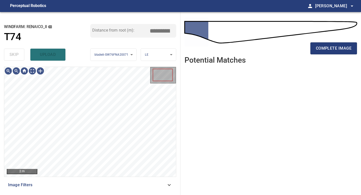
click at [337, 48] on span "complete image" at bounding box center [334, 48] width 36 height 7
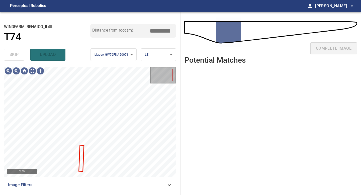
click at [337, 48] on div "complete image" at bounding box center [271, 50] width 173 height 20
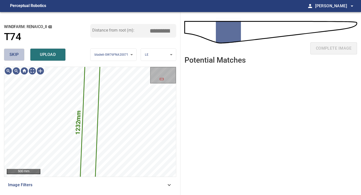
click at [19, 56] on button "skip" at bounding box center [14, 55] width 20 height 12
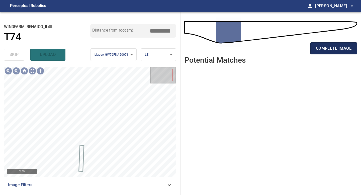
click at [348, 49] on span "complete image" at bounding box center [334, 48] width 36 height 7
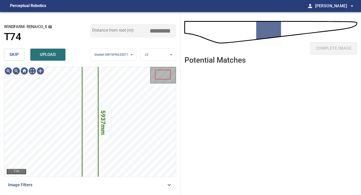
click at [23, 54] on button "skip" at bounding box center [14, 55] width 20 height 12
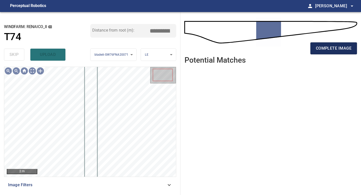
click at [333, 50] on span "complete image" at bounding box center [334, 48] width 36 height 7
